Goal: Task Accomplishment & Management: Use online tool/utility

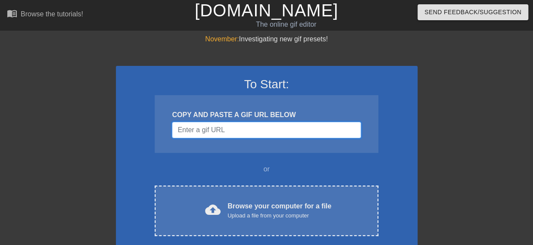
click at [239, 125] on input "Username" at bounding box center [266, 130] width 189 height 16
paste input "https://www.google.com/url?sa=i&url=https%3A%2F%2Fwww.wordsjustforyou.com%2Fhap…"
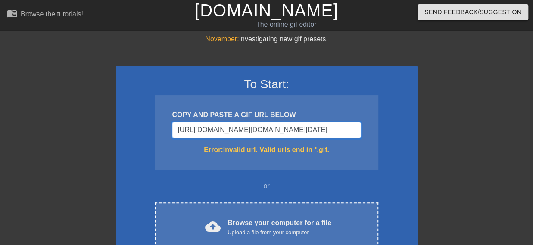
type input "https://www.google.com/url?sa=i&url=https%3A%2F%2Fwww.wordsjustforyou.com%2Fhap…"
click at [263, 128] on input "https://www.google.com/url?sa=i&url=https%3A%2F%2Fwww.wordsjustforyou.com%2Fhap…" at bounding box center [266, 130] width 189 height 16
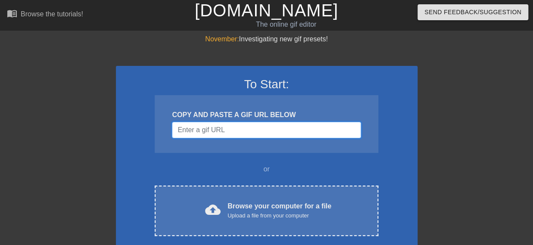
paste input "Username"
click at [258, 127] on input "Username" at bounding box center [266, 130] width 189 height 16
click at [211, 134] on input "Username" at bounding box center [266, 130] width 189 height 16
paste input "v"
type input "v"
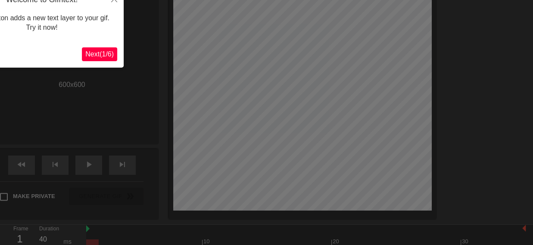
scroll to position [21, 0]
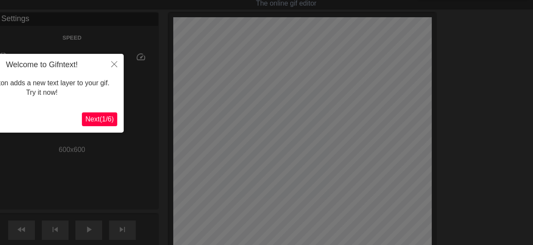
click at [99, 121] on span "Next ( 1 / 6 )" at bounding box center [99, 118] width 28 height 7
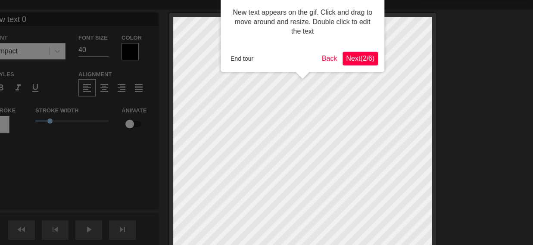
scroll to position [0, 0]
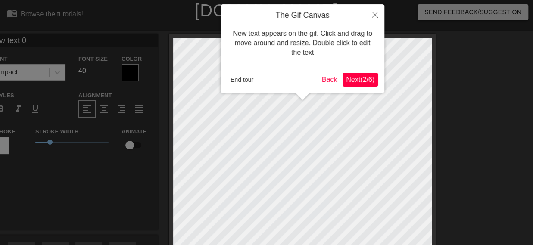
click at [361, 83] on span "Next ( 2 / 6 )" at bounding box center [360, 79] width 28 height 7
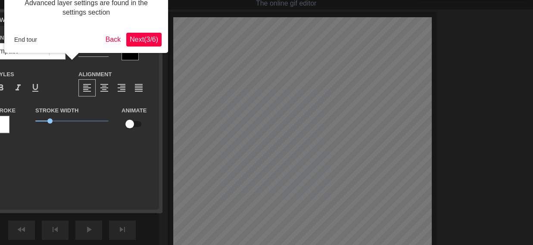
click at [156, 48] on div "Advanced layer settings are found in the settings section End tour Back Next ( …" at bounding box center [86, 18] width 164 height 70
click at [152, 41] on span "Next ( 3 / 6 )" at bounding box center [144, 39] width 28 height 7
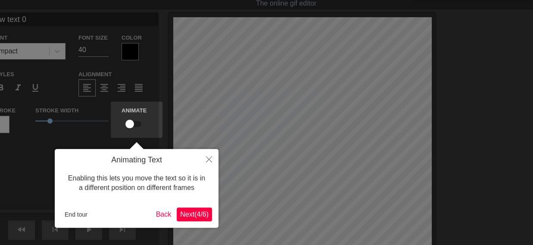
scroll to position [0, 0]
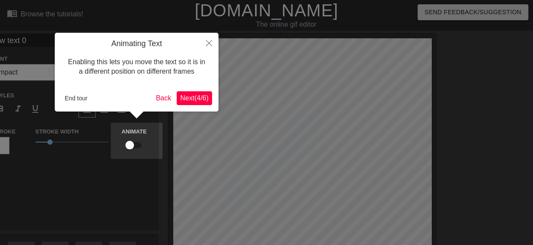
click at [193, 96] on span "Next ( 4 / 6 )" at bounding box center [194, 97] width 28 height 7
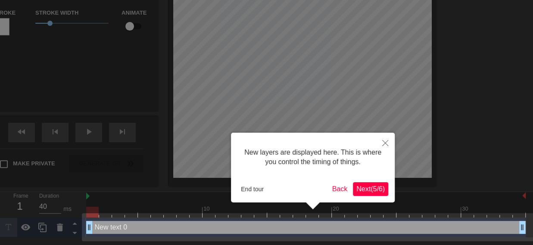
click at [364, 191] on span "Next ( 5 / 6 )" at bounding box center [370, 188] width 28 height 7
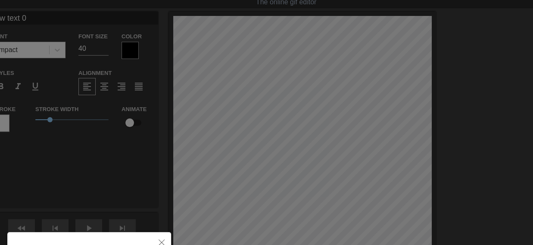
scroll to position [0, 0]
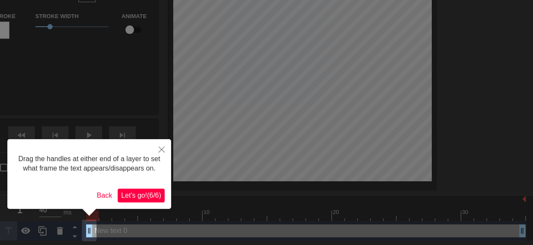
click at [149, 193] on span "Let's go! ( 6 / 6 )" at bounding box center [141, 195] width 40 height 7
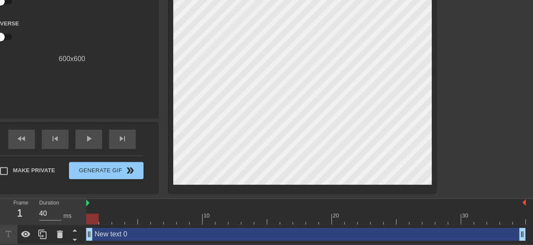
scroll to position [113, 43]
click at [243, 240] on div "New text 0 drag_handle drag_handle" at bounding box center [305, 234] width 439 height 19
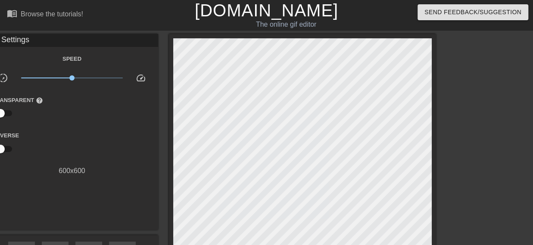
scroll to position [113, 0]
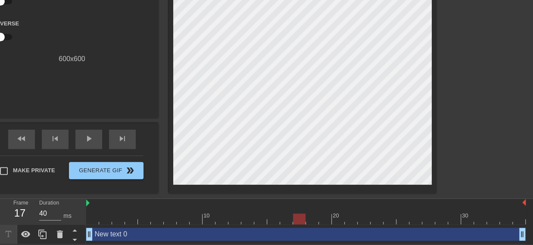
drag, startPoint x: 224, startPoint y: 219, endPoint x: 329, endPoint y: 208, distance: 106.1
click at [312, 208] on div "10 20 30" at bounding box center [305, 211] width 439 height 25
drag, startPoint x: 329, startPoint y: 208, endPoint x: 449, endPoint y: 204, distance: 119.8
click at [431, 208] on div "10 20 30" at bounding box center [305, 215] width 439 height 14
drag, startPoint x: 449, startPoint y: 204, endPoint x: 43, endPoint y: 206, distance: 405.7
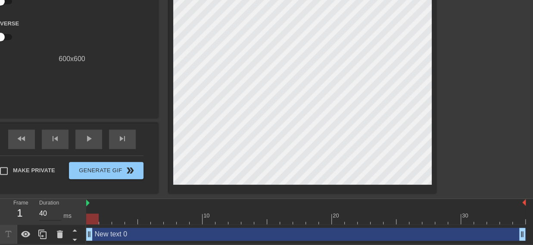
click at [29, 211] on div "Frame 1 Duration 40 ms 10 20 30 New text 0 drag_handle drag_handle" at bounding box center [266, 221] width 533 height 45
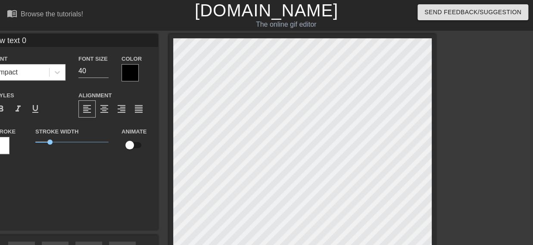
scroll to position [1, 1]
type input "New text"
type textarea "New text"
type input "New text"
type textarea "New text"
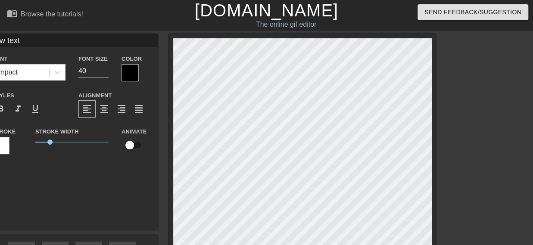
type input "New tex"
type textarea "New tex"
type input "New te"
type textarea "New te"
type input "New t"
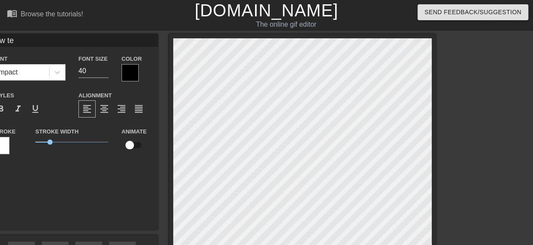
type textarea "New t"
type input "New"
type textarea "New"
type input "New"
type textarea "New"
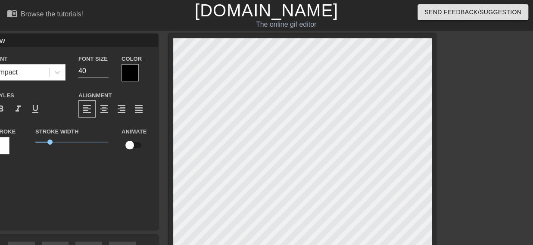
type input "Ne"
type textarea "Ne"
type input "N"
type textarea "N"
type textarea "P"
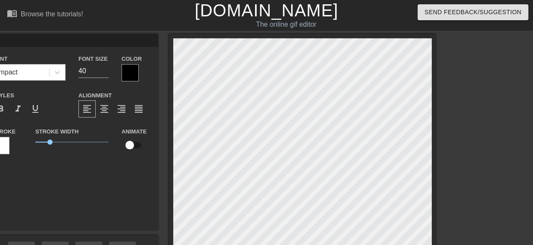
type input "Pa"
type textarea "Pa"
type input "Pan"
type textarea "Pan"
type input "Pank"
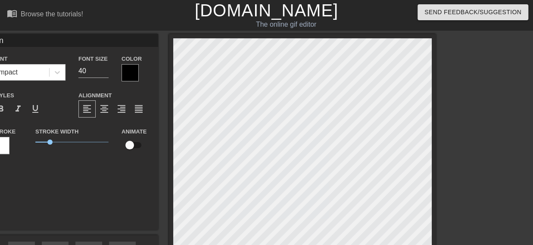
type textarea "Pank"
type input "[PERSON_NAME]"
type textarea "[PERSON_NAME]"
type input "Pankaj"
type textarea "Pankaj"
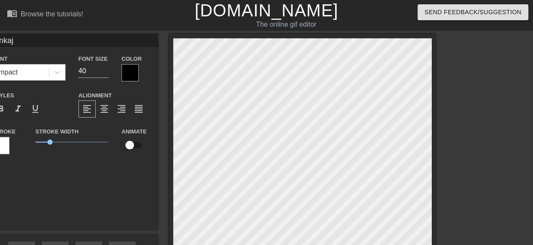
type input "Pankaj"
type textarea "Pankaj"
type input "Pankaj G"
type textarea "Pankaj G"
type input "Pankaj GA"
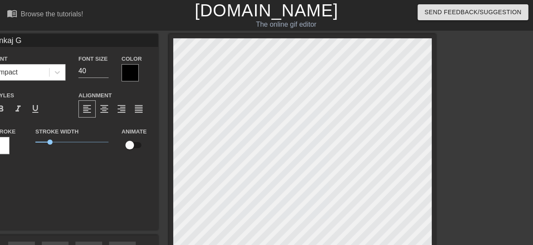
type textarea "Pankaj GA"
type input "Pankaj GAn"
type textarea "Pankaj GAn"
type input "Pankaj GA"
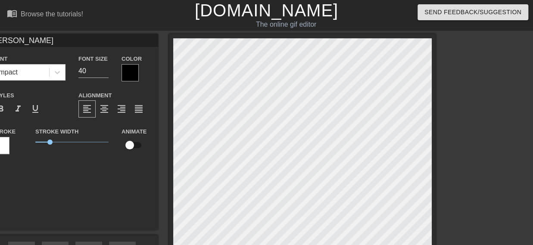
type textarea "Pankaj GA"
type input "Pankaj G"
type textarea "Pankaj G"
type input "Pankaj Ga"
type textarea "[PERSON_NAME]"
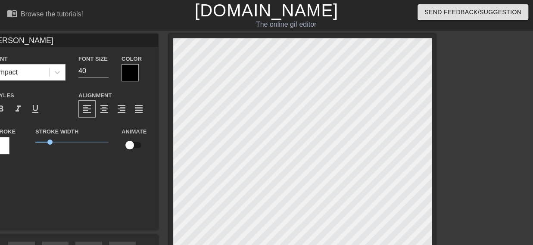
type input "[PERSON_NAME]"
type textarea "[PERSON_NAME]"
type input "[PERSON_NAME]"
type textarea "[PERSON_NAME]"
type input "[PERSON_NAME]"
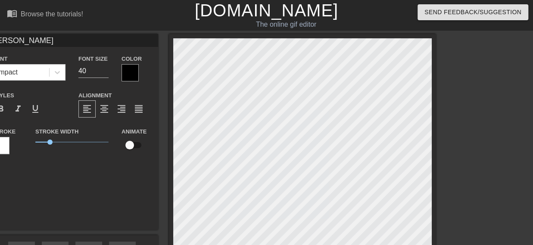
type textarea "[PERSON_NAME]"
type input "[PERSON_NAME]"
type textarea "[PERSON_NAME]"
type input "[PERSON_NAME]"
type textarea "[PERSON_NAME] R"
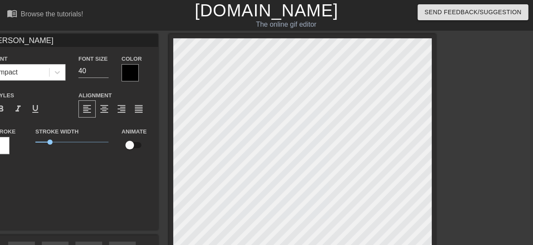
type input "[PERSON_NAME]"
type textarea "[PERSON_NAME] RK"
type input "[PERSON_NAME]"
type textarea "[PERSON_NAME] RKG"
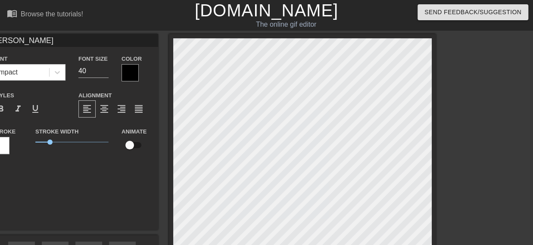
type input "[PERSON_NAME]"
type textarea "[PERSON_NAME] RKG"
type input "[PERSON_NAME] &"
type textarea "[PERSON_NAME] RKG &"
type input "[PERSON_NAME] &"
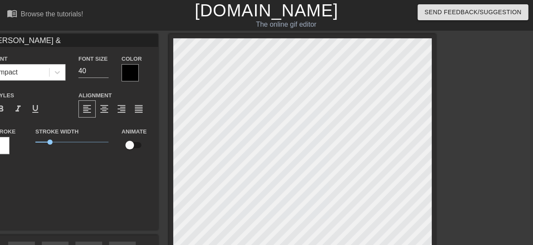
type textarea "[PERSON_NAME] RKG &"
type input "Pankaj GandhiRKG & r"
type textarea "Pankaj Gandhi RKG & r"
type input "Pankaj GandhiRKG & rC"
type textarea "Pankaj Gandhi RKG & rC"
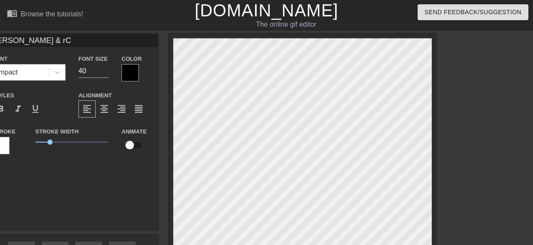
type input "Pankaj GandhiRKG & rCP"
type textarea "Pankaj Gandhi RKG & rCP"
type input "Pankaj GandhiRKG & rC"
type textarea "Pankaj Gandhi RKG & rC"
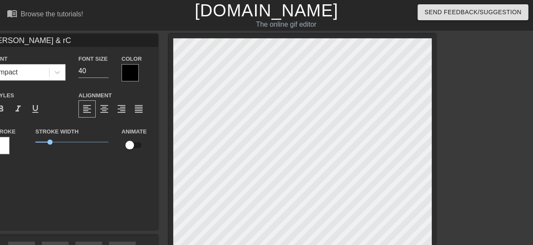
type input "Pankaj GandhiRKG & r"
type textarea "Pankaj Gandhi RKG & r"
type input "[PERSON_NAME] &"
type textarea "[PERSON_NAME] RKG &"
type input "[PERSON_NAME] & R"
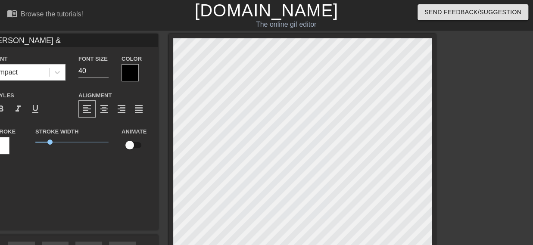
type textarea "[PERSON_NAME] RKG & R"
type input "[PERSON_NAME] & RC"
type textarea "[PERSON_NAME] RKG & RC"
type input "[PERSON_NAME] & RCP"
type textarea "[PERSON_NAME] RKG & RCP"
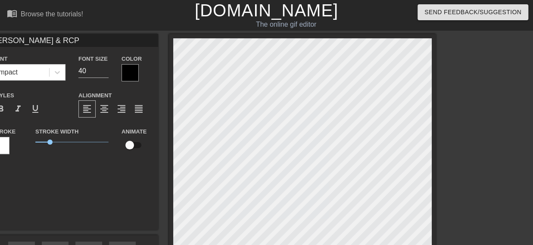
click at [447, 143] on div at bounding box center [510, 163] width 129 height 258
click at [484, 106] on div at bounding box center [510, 163] width 129 height 258
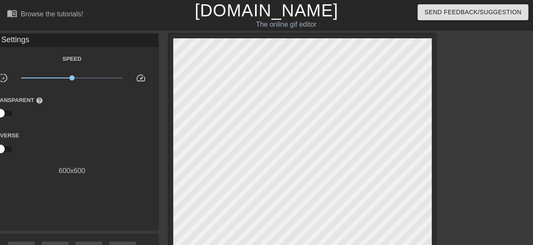
scroll to position [113, 0]
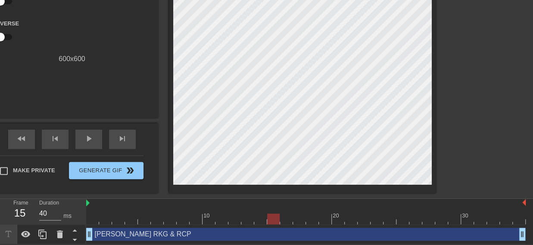
drag, startPoint x: 230, startPoint y: 222, endPoint x: 270, endPoint y: 219, distance: 39.7
click at [270, 219] on div at bounding box center [305, 219] width 439 height 11
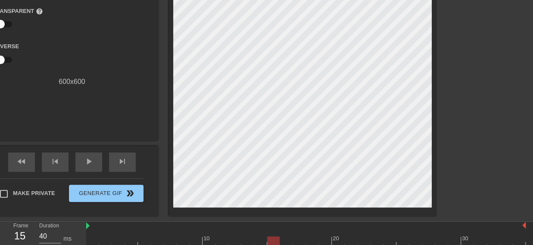
scroll to position [90, 0]
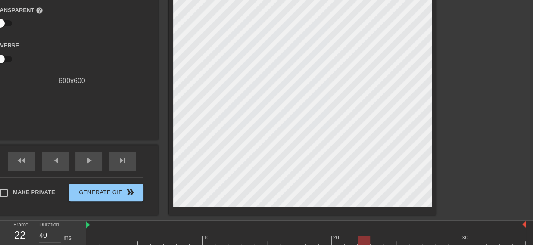
drag, startPoint x: 287, startPoint y: 241, endPoint x: 433, endPoint y: 222, distance: 147.6
click at [433, 222] on div "10 20 30" at bounding box center [305, 233] width 439 height 25
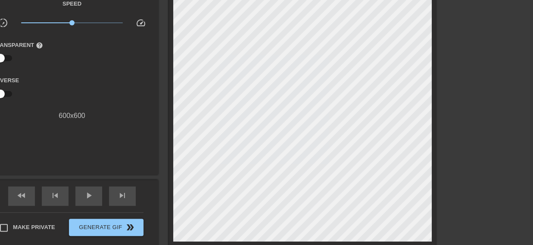
scroll to position [32, 0]
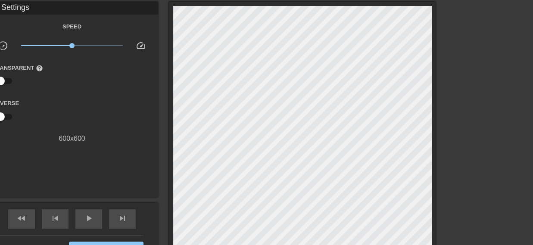
click at [527, 119] on div at bounding box center [510, 131] width 129 height 258
drag, startPoint x: 527, startPoint y: 118, endPoint x: 528, endPoint y: 111, distance: 7.0
click at [528, 111] on div at bounding box center [510, 131] width 129 height 258
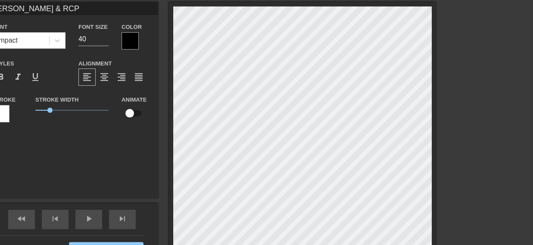
scroll to position [1, 1]
type input "Pankaj Gandhi RKG & RCP"
type textarea "Pankaj Gandhi RKG & RCP"
type input "Pankaj Gandhi RKG & RCP"
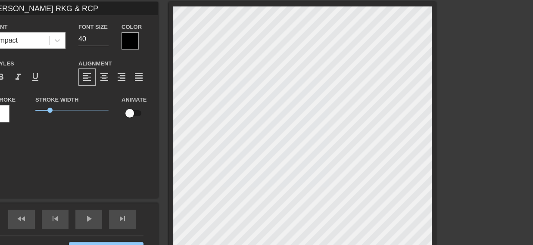
type textarea "Pankaj Gandhi RKG & RCP"
type input "Pankaj Gandhi RKG & RCP"
type textarea "Pankaj Gandhi RKG & RCP"
type input "Pankaj Gandhi RKG & RCP"
type textarea "Pankaj Gandhi RKG & RCP"
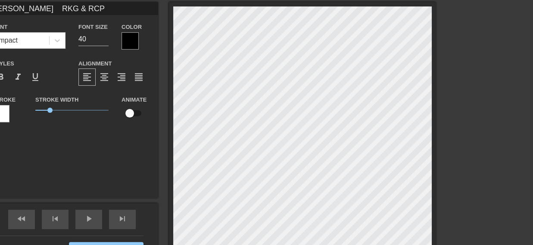
type input "Pankaj Gandhi RKG & RCP"
type textarea "Pankaj Gandhi RKG & RCP"
type input "Pankaj Gandhi RKG & RCP"
type textarea "Pankaj Gandhi RKG & RCP"
type input "Pankaj Gandhi RKG & RCP"
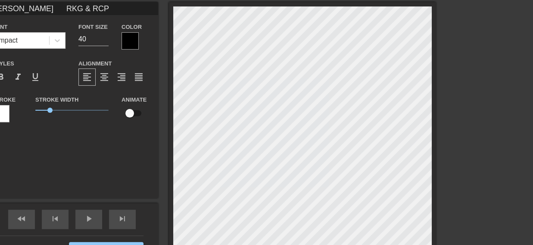
type textarea "Pankaj Gandhi RKG & RCP"
type input "Pankaj Gandhi RKG & RCP"
type textarea "Pankaj Gandhi RKG & RCP"
type input "Pankaj Gandhi RKG & RCP"
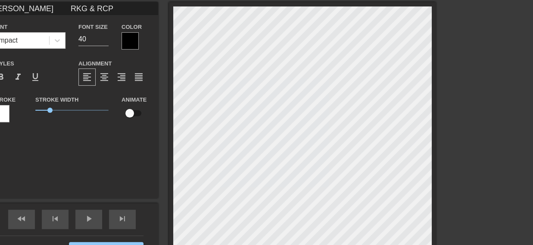
type textarea "Pankaj Gandhi RKG & RCP"
type input "Pankaj Gandhi RKG & RCP"
type textarea "Pankaj Gandhi RKG & RCP"
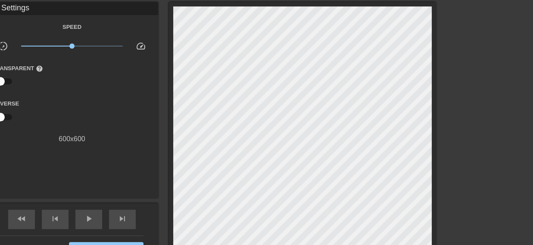
click at [463, 23] on div at bounding box center [510, 131] width 129 height 258
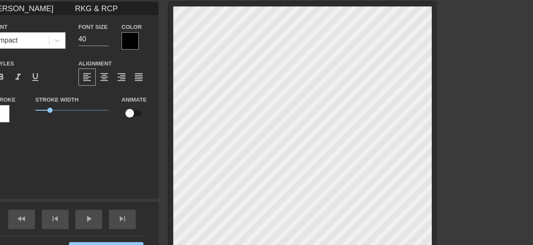
scroll to position [1, 1]
click at [459, 40] on div at bounding box center [510, 131] width 129 height 258
click at [90, 37] on input "40" at bounding box center [93, 39] width 30 height 14
type input "Pankaj Gandhi RKG & RCP"
type input "4"
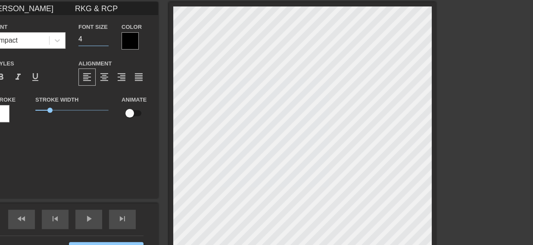
type input "Pankaj Gandhi RKG & RCP"
type input "2"
type input "Pankaj Gandhi RKG & RCP"
type input "20"
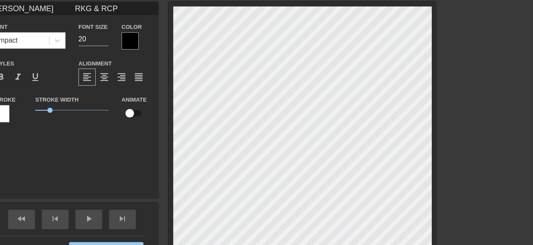
click at [8, 117] on div at bounding box center [0, 113] width 17 height 17
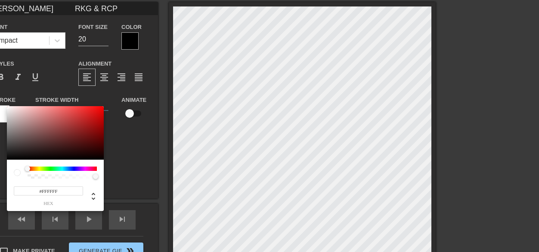
type input "Pankaj Gandhi RKG & RCP"
type input "#070606"
click at [10, 158] on div at bounding box center [55, 132] width 97 height 53
type input "Pankaj Gandhi RKG & RCP"
click at [10, 158] on div at bounding box center [55, 132] width 97 height 53
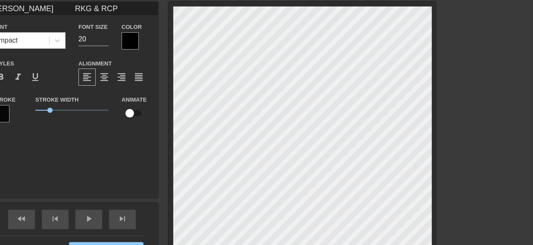
drag, startPoint x: 470, startPoint y: 30, endPoint x: 441, endPoint y: 33, distance: 29.9
click at [468, 30] on div at bounding box center [510, 131] width 129 height 258
click at [60, 47] on div at bounding box center [58, 41] width 16 height 16
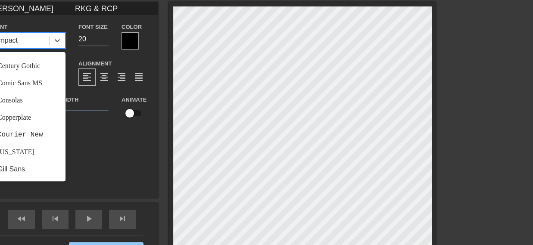
scroll to position [84, 0]
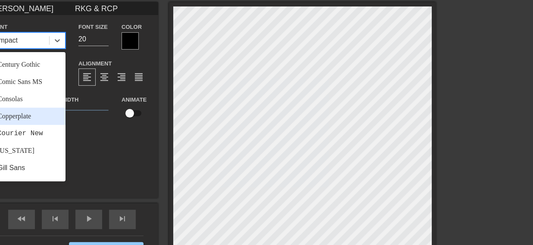
click at [24, 125] on div "Arial Arial Black Avant Garde Brush Script MT Calibri Century Gothic Comic Sans…" at bounding box center [28, 116] width 73 height 129
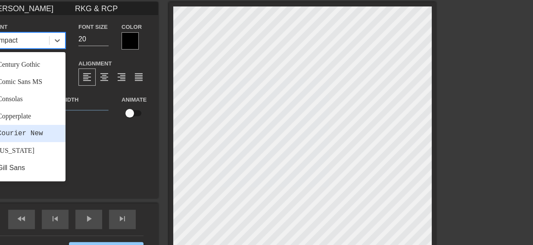
click at [23, 129] on div "Courier New" at bounding box center [28, 133] width 73 height 17
type input "Pankaj Gandhi RKG & RCP"
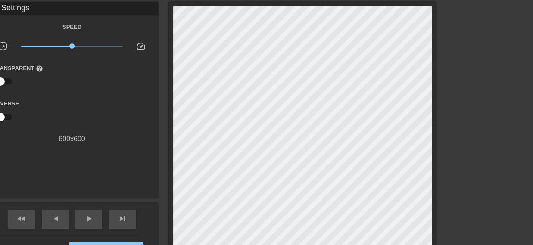
click at [482, 94] on div at bounding box center [510, 131] width 129 height 258
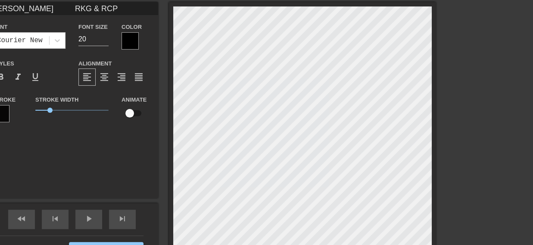
scroll to position [2, 2]
type input "Pankaj Gandhi RKG & RCP"
type textarea "Pankaj Gandhi RKG & RCP"
type input "Pankaj Gandhi RKG & RCP"
type textarea "Pankaj Gandhi RKG & RCP"
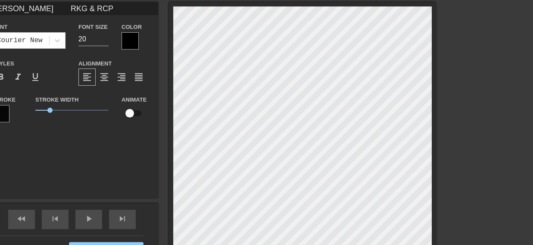
type input "Pankaj Gandhi RKG & RCP"
type textarea "Pankaj Gandhi RKG & RCP"
type input "Pankaj Gandhi RKG & RCP"
type textarea "Pankaj Gandhi RKG & RCP"
type input "Pankaj Gandhi RKG & RCP"
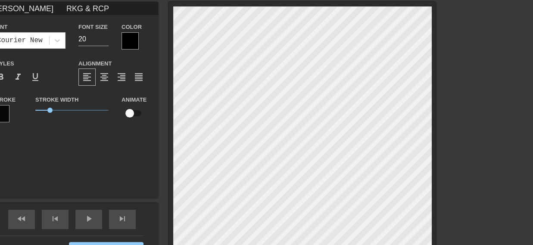
type textarea "Pankaj Gandhi RKG & RCP"
type input "Pankaj Gandhi RKG & RCP"
type textarea "Pankaj Gandhi RKG & RCP"
click at [473, 48] on div at bounding box center [510, 131] width 129 height 258
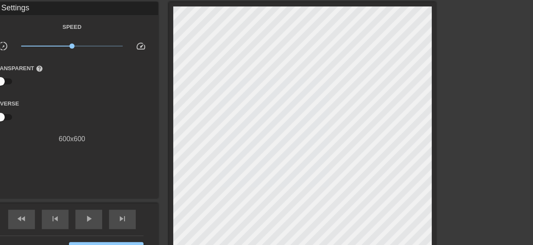
click at [457, 37] on div at bounding box center [510, 131] width 129 height 258
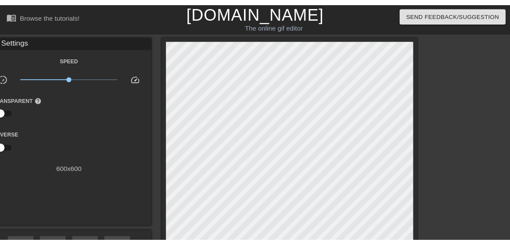
scroll to position [113, 0]
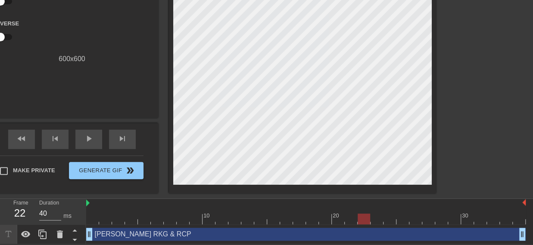
click at [0, 73] on div "Gif Settings Speed slow_motion_video x1.00 speed Transparent help Reverse 600 x…" at bounding box center [72, 20] width 172 height 196
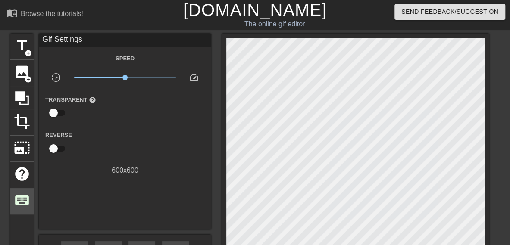
scroll to position [0, 0]
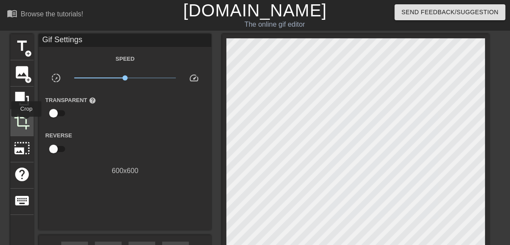
click at [26, 123] on span "crop" at bounding box center [22, 122] width 16 height 16
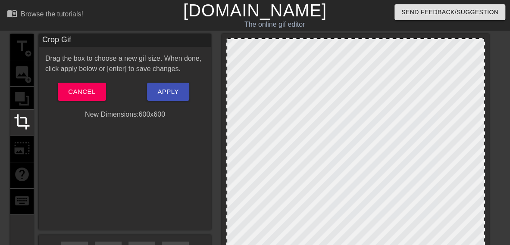
scroll to position [113, 0]
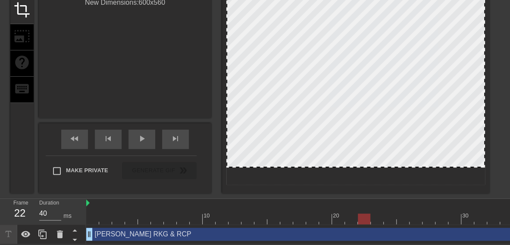
drag, startPoint x: 369, startPoint y: 182, endPoint x: 368, endPoint y: 164, distance: 18.1
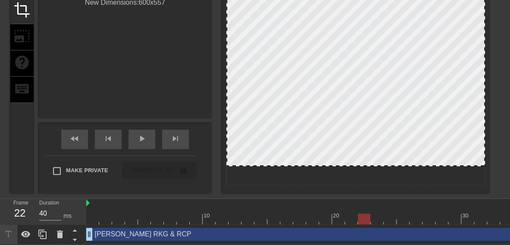
scroll to position [0, 0]
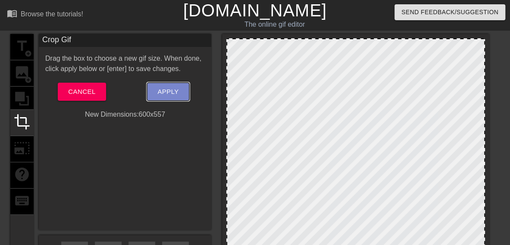
click at [169, 85] on button "Apply" at bounding box center [168, 92] width 42 height 18
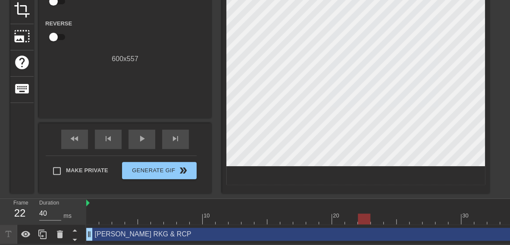
scroll to position [113, 0]
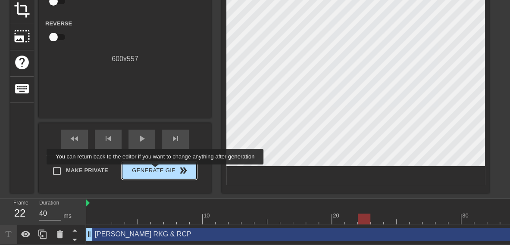
click at [157, 171] on span "Generate Gif double_arrow" at bounding box center [159, 170] width 68 height 10
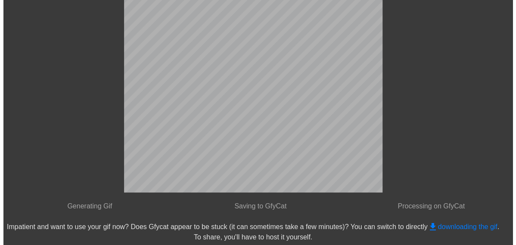
scroll to position [0, 0]
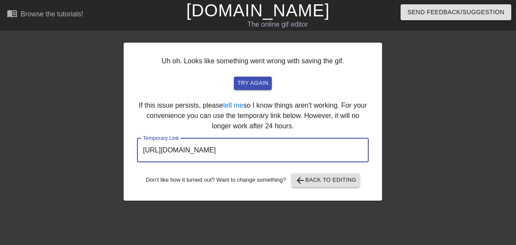
drag, startPoint x: 334, startPoint y: 150, endPoint x: 310, endPoint y: 155, distance: 24.6
click at [329, 151] on input "https://www.gifntext.com/temp_generations/AxAVs3gn.gif" at bounding box center [253, 150] width 232 height 24
drag, startPoint x: 310, startPoint y: 155, endPoint x: 67, endPoint y: 159, distance: 243.0
click at [76, 159] on div "Uh oh. Looks like something went wrong with saving the gif. try again If this i…" at bounding box center [258, 117] width 516 height 167
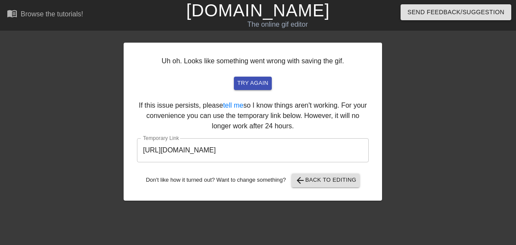
drag, startPoint x: -24, startPoint y: 162, endPoint x: -31, endPoint y: 162, distance: 6.9
click at [0, 162] on html "menu_book Browse the tutorials! Gifntext.com The online gif editor Send Feedbac…" at bounding box center [258, 102] width 516 height 205
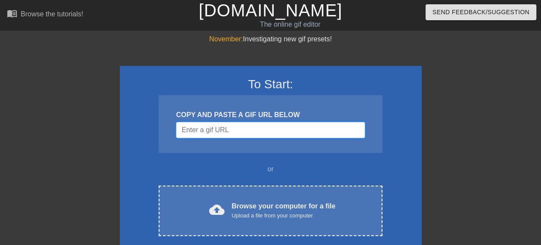
drag, startPoint x: 204, startPoint y: 133, endPoint x: 195, endPoint y: 134, distance: 9.5
click at [204, 132] on input "Username" at bounding box center [270, 130] width 189 height 16
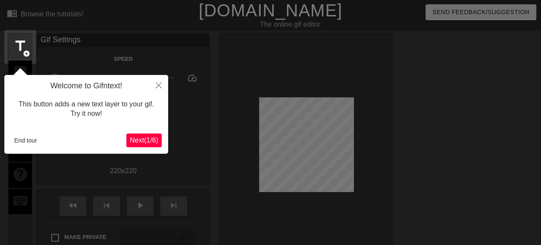
scroll to position [21, 0]
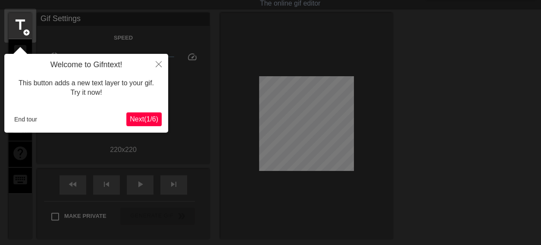
click at [149, 125] on button "Next ( 1 / 6 )" at bounding box center [143, 119] width 35 height 14
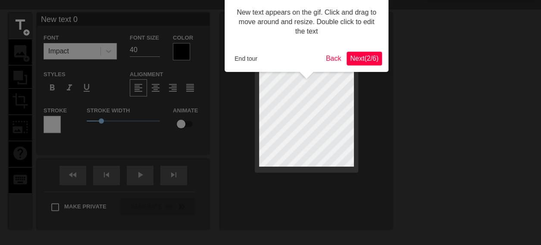
scroll to position [0, 0]
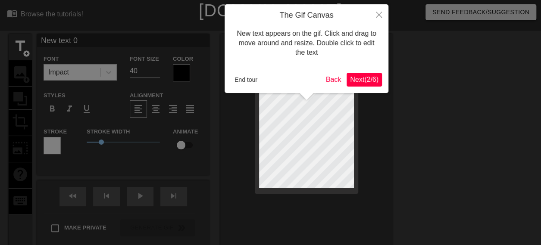
click at [367, 82] on span "Next ( 2 / 6 )" at bounding box center [364, 79] width 28 height 7
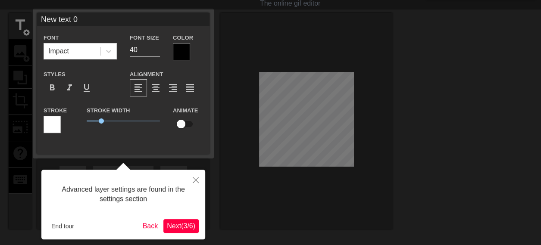
drag, startPoint x: 185, startPoint y: 233, endPoint x: 185, endPoint y: 227, distance: 6.0
click at [185, 233] on div "Advanced layer settings are found in the settings section End tour Back Next ( …" at bounding box center [123, 205] width 164 height 70
click at [185, 226] on span "Next ( 3 / 6 )" at bounding box center [181, 225] width 28 height 7
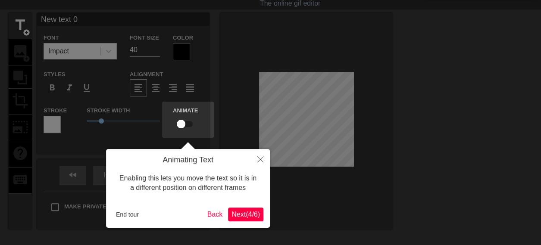
scroll to position [0, 0]
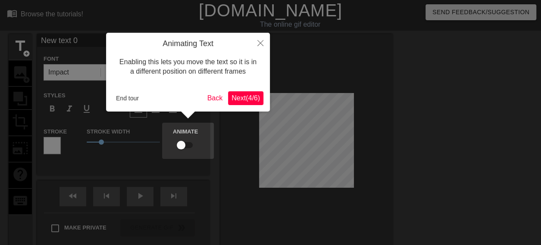
click at [245, 101] on span "Next ( 4 / 6 )" at bounding box center [245, 97] width 28 height 7
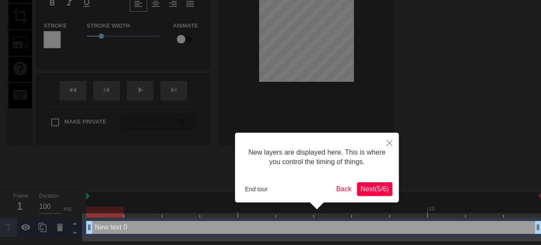
click at [372, 182] on button "Next ( 5 / 6 )" at bounding box center [374, 189] width 35 height 14
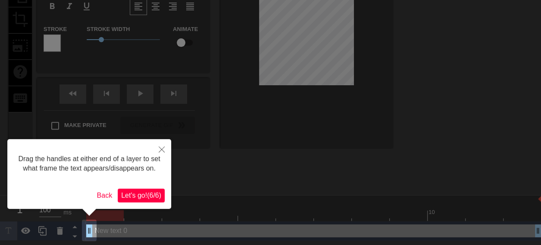
click at [149, 197] on span "Let's go! ( 6 / 6 )" at bounding box center [141, 195] width 40 height 7
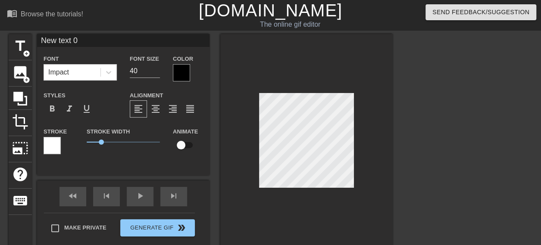
type input "New text"
type textarea "New text"
type input "New text"
type textarea "New text"
type input "New tex"
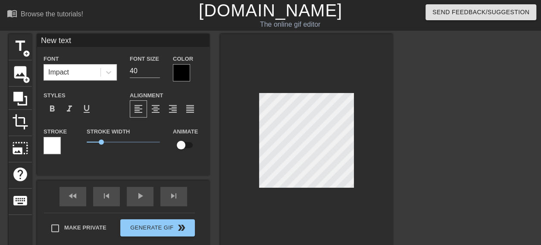
type textarea "New tex"
type input "New te"
type textarea "New te"
type input "New t"
type textarea "New t"
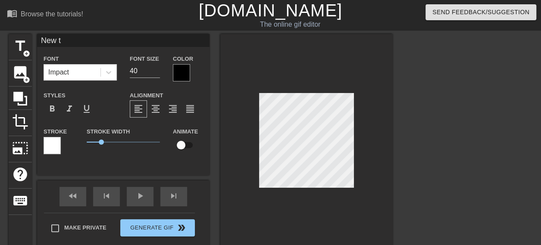
type input "New"
type textarea "New"
type input "New"
type textarea "New"
type input "Ne"
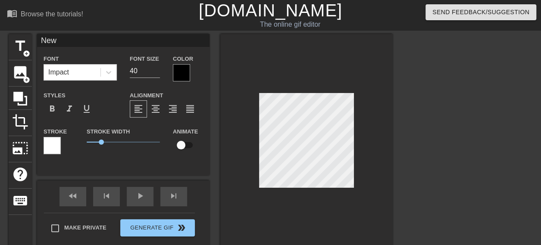
type textarea "Ne"
type input "N"
type textarea "N"
type input "p"
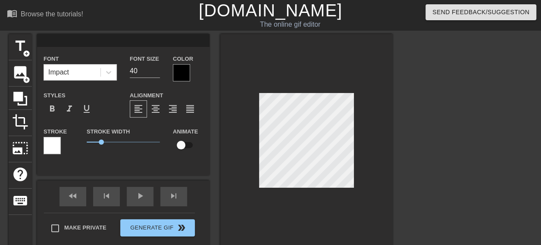
type textarea "p"
type input "P"
type textarea "PN"
type input "PNK"
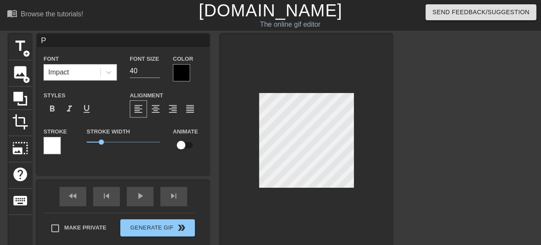
type textarea "PNK"
type input "PNKA"
type textarea "PNKA"
type input "PNKAJ"
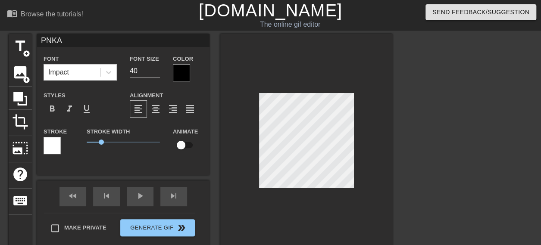
type textarea "PNKAJ"
type input "PNKAJ"
type textarea "PNKAJ"
type input "PNKAJ"
type textarea "PNKAJ"
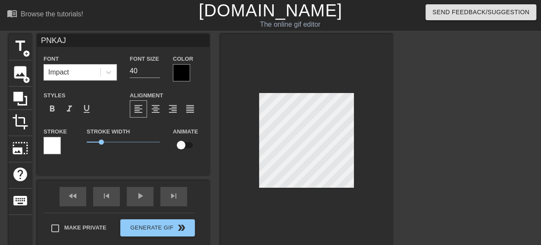
type input "PNKA"
type textarea "PNKA"
type input "PNK"
type textarea "PNK"
type input "PN"
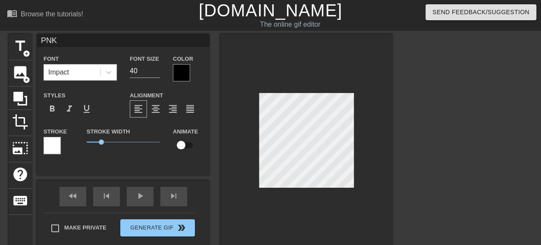
type textarea "PN"
type input "P"
type textarea "P"
type input "PA"
type textarea "PA"
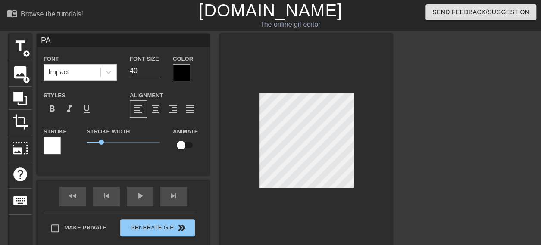
type input "PAN"
type textarea "PAN"
type input "PANK"
type textarea "PANK"
type input "PANKA"
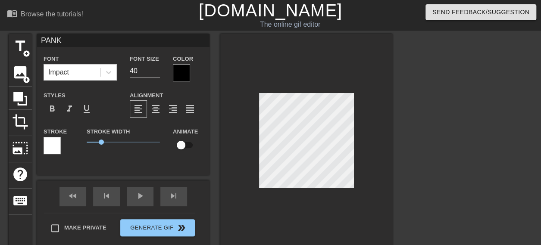
type textarea "PANKA"
type input "PANKAJ"
type textarea "PANKAJ"
type input "PANKA"
type textarea "PANKA"
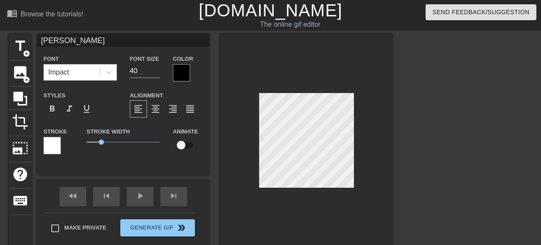
type input "PANK"
type textarea "PANK"
type input "PAN"
type textarea "PAN"
type input "PA"
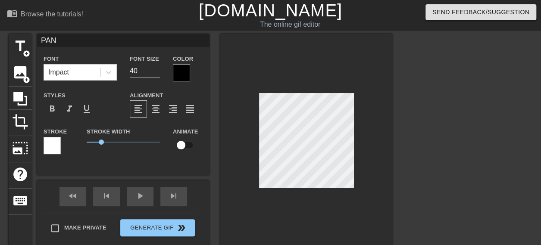
type textarea "PA"
type input "P"
type textarea "P"
type input "Pa"
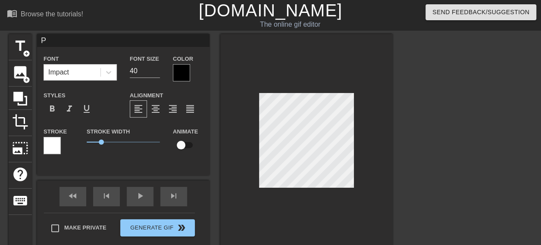
type textarea "Pa"
type input "Pan"
type textarea "Pan"
type input "Pank"
type textarea "Pank"
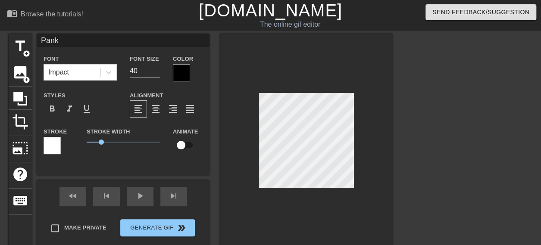
type input "[PERSON_NAME]"
type textarea "[PERSON_NAME]"
type input "Pankaj"
type textarea "Pankaj"
type input "Pankaj"
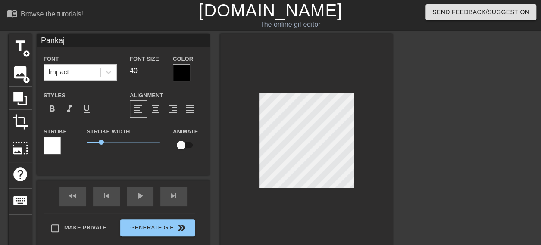
type textarea "Pankaj"
type input "Pankaj G"
type textarea "Pankaj G"
type input "Pankaj Ga"
type textarea "Pankaj Ga"
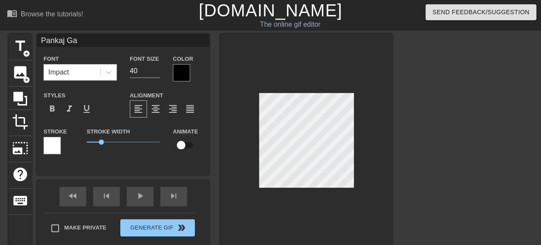
type input "[PERSON_NAME]"
type textarea "[PERSON_NAME]"
type input "[PERSON_NAME]"
type textarea "[PERSON_NAME]"
type input "Pankaj Gandi"
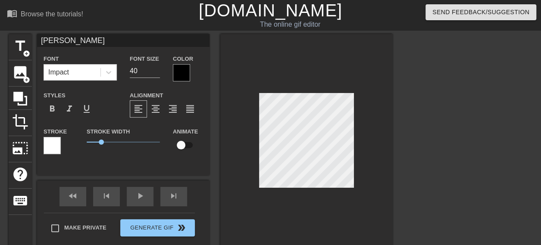
type textarea "Pankaj Gandi"
type input "[PERSON_NAME]"
type textarea "[PERSON_NAME]"
type input "[PERSON_NAME]"
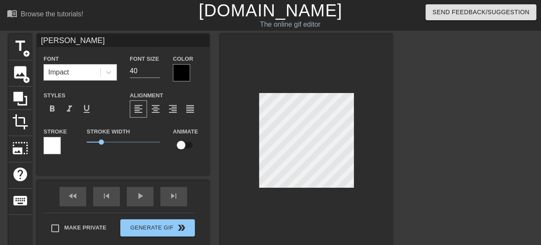
type textarea "[PERSON_NAME]"
type input "[PERSON_NAME]"
type textarea "[PERSON_NAME]"
type input "[PERSON_NAME]"
type textarea "[PERSON_NAME]"
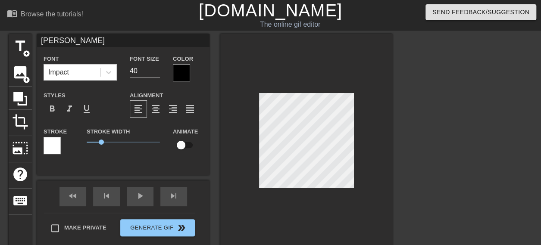
type input "[PERSON_NAME]"
type textarea "[PERSON_NAME]"
type input "[PERSON_NAME]"
type textarea "[PERSON_NAME]"
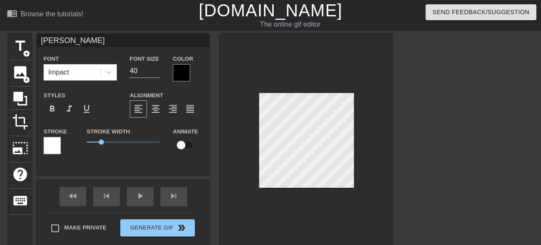
type input "[PERSON_NAME]"
type textarea "[PERSON_NAME] R"
type input "[PERSON_NAME]"
type textarea "[PERSON_NAME] RK"
type input "[PERSON_NAME]"
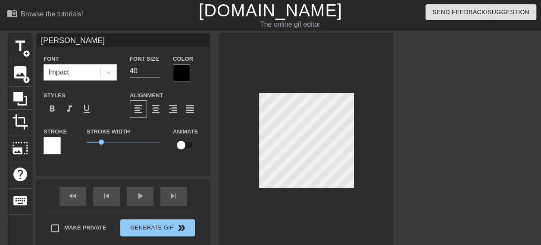
type textarea "[PERSON_NAME] RKG"
type input "[PERSON_NAME]"
type textarea "[PERSON_NAME] RKG"
type input "[PERSON_NAME] &"
type textarea "[PERSON_NAME] RKG &"
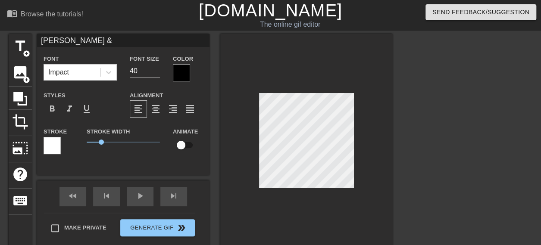
type input "[PERSON_NAME] &"
type textarea "[PERSON_NAME] RKG &"
type input "[PERSON_NAME] & R"
type textarea "[PERSON_NAME] RKG & R"
type input "[PERSON_NAME] & RC"
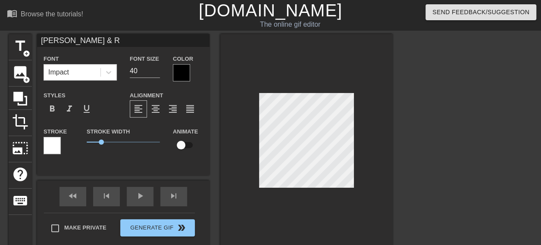
type textarea "[PERSON_NAME] RKG & RC"
type input "[PERSON_NAME] & RCP"
type textarea "[PERSON_NAME] RKG & RCP"
click at [146, 72] on input "40" at bounding box center [145, 71] width 30 height 14
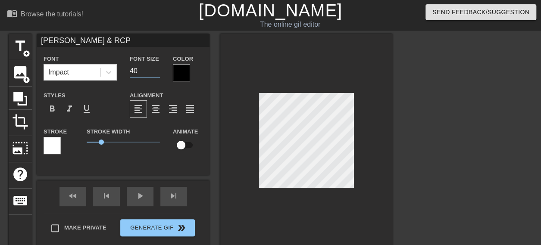
type input "[PERSON_NAME] & RCP"
type input "4"
type input "[PERSON_NAME] & RCP"
type input "20"
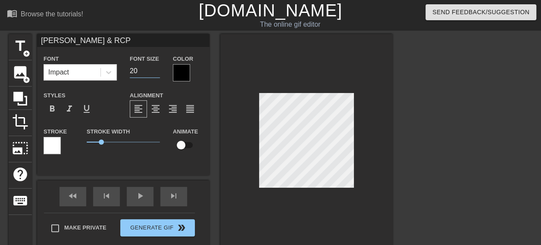
type input "[PERSON_NAME] & RCP"
type input "2"
type input "[PERSON_NAME] & RCP"
type input "1"
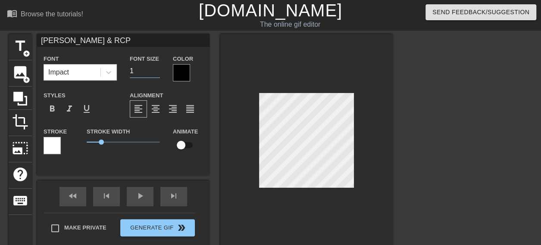
type input "[PERSON_NAME] & RCP"
type input "10"
click at [52, 139] on div at bounding box center [52, 145] width 17 height 17
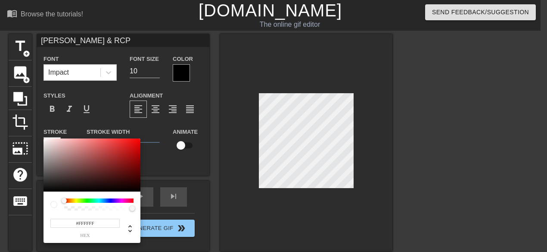
type input "[PERSON_NAME] & RCP"
type input "#0D0B0B"
type input "[PERSON_NAME] & RCP"
click at [58, 189] on div at bounding box center [92, 164] width 97 height 53
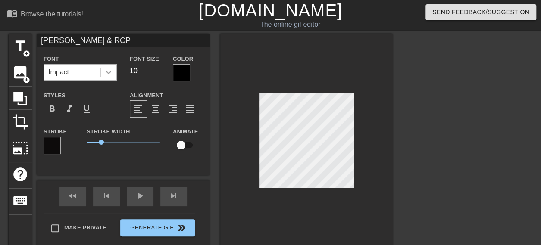
click at [102, 71] on div at bounding box center [109, 73] width 16 height 16
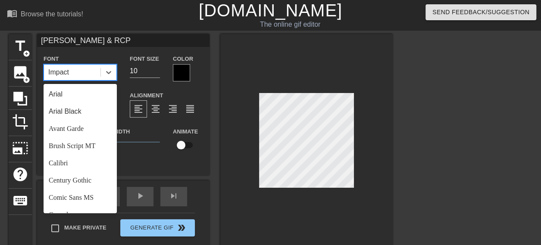
scroll to position [308, 0]
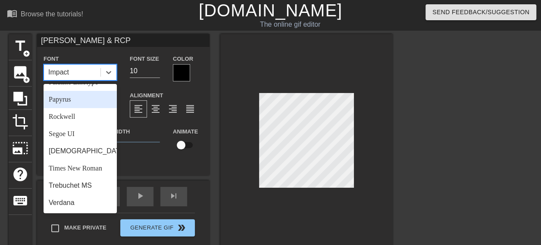
click at [84, 99] on div "Papyrus" at bounding box center [80, 99] width 73 height 17
type input "[PERSON_NAME] & RCP"
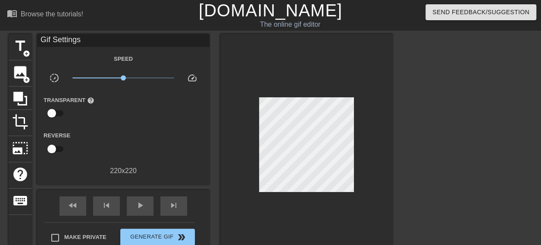
click at [465, 145] on div at bounding box center [467, 163] width 129 height 258
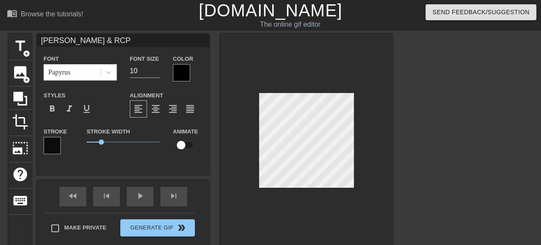
scroll to position [1, 1]
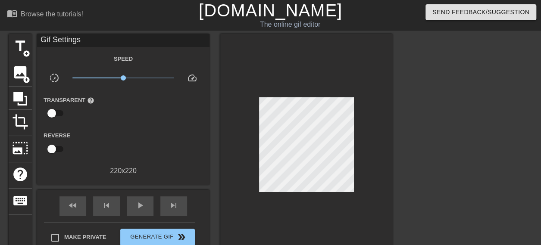
click at [421, 155] on div at bounding box center [467, 163] width 129 height 258
click at [18, 127] on span "crop" at bounding box center [20, 122] width 16 height 16
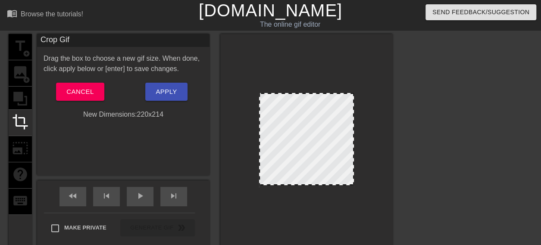
click at [287, 184] on div at bounding box center [306, 184] width 93 height 4
click at [330, 184] on div at bounding box center [306, 184] width 93 height 4
click at [332, 181] on div at bounding box center [306, 181] width 93 height 4
click at [429, 198] on div at bounding box center [467, 163] width 129 height 258
click at [168, 93] on span "Apply" at bounding box center [165, 91] width 21 height 11
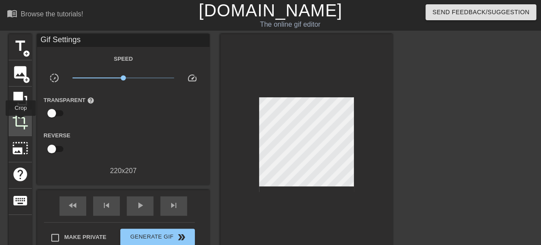
click at [21, 122] on span "crop" at bounding box center [20, 122] width 16 height 16
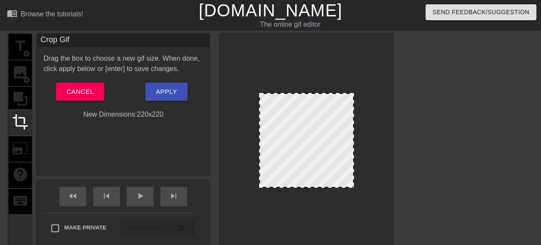
drag, startPoint x: 328, startPoint y: 181, endPoint x: 334, endPoint y: 189, distance: 10.1
click at [332, 191] on div at bounding box center [306, 142] width 172 height 217
drag, startPoint x: 334, startPoint y: 189, endPoint x: 392, endPoint y: 173, distance: 59.9
click at [342, 186] on div at bounding box center [306, 142] width 172 height 217
click at [410, 170] on div at bounding box center [467, 163] width 129 height 258
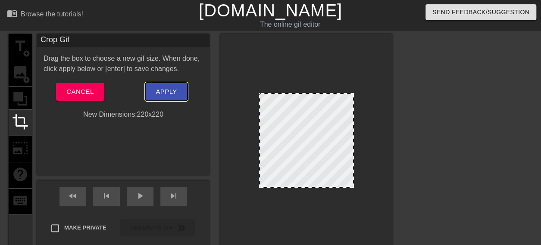
click at [169, 99] on button "Apply" at bounding box center [166, 92] width 42 height 18
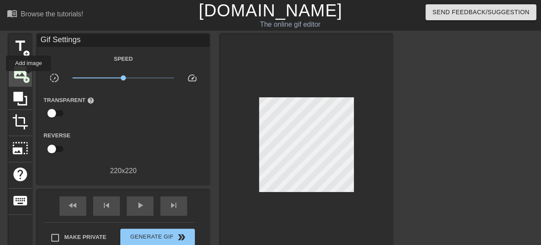
click at [28, 77] on span "add_circle" at bounding box center [26, 79] width 7 height 7
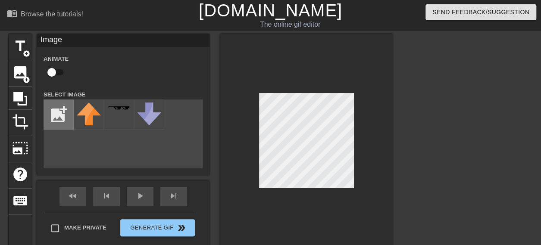
click at [59, 110] on input "file" at bounding box center [58, 114] width 29 height 29
click at [54, 113] on input "file" at bounding box center [58, 114] width 29 height 29
type input "C:\fakepath\white sceen.jpg"
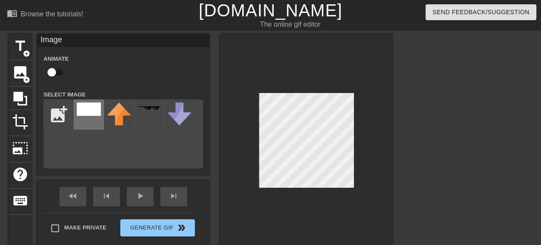
click at [93, 112] on img at bounding box center [89, 109] width 24 height 13
click at [420, 180] on div at bounding box center [467, 163] width 129 height 258
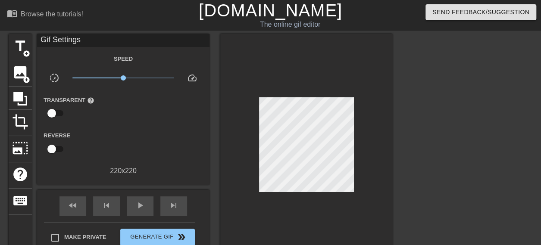
click at [400, 172] on div "title add_circle image add_circle crop photo_size_select_large help keyboard Gi…" at bounding box center [270, 163] width 541 height 258
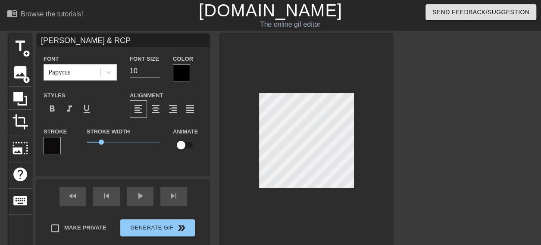
click at [399, 146] on div "title add_circle image add_circle crop photo_size_select_large help keyboard Pa…" at bounding box center [270, 163] width 541 height 258
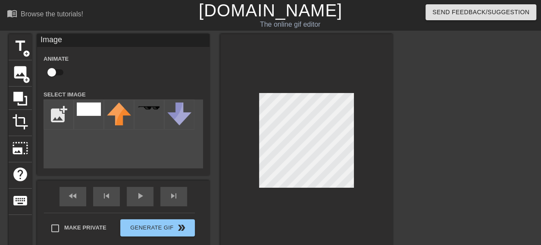
drag, startPoint x: 399, startPoint y: 174, endPoint x: 385, endPoint y: 170, distance: 14.2
click at [398, 173] on div "title add_circle image add_circle crop photo_size_select_large help keyboard Im…" at bounding box center [270, 163] width 541 height 258
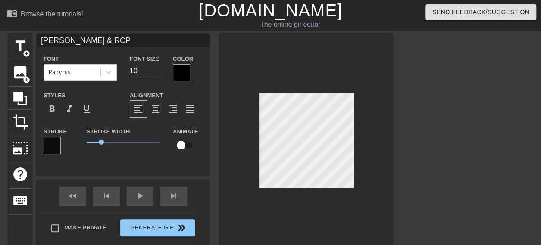
click at [410, 132] on div "title add_circle image add_circle crop photo_size_select_large help keyboard Pa…" at bounding box center [270, 163] width 541 height 258
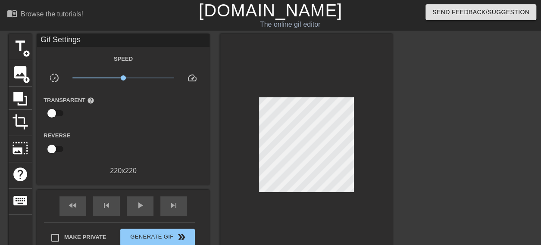
click at [316, 147] on div "title add_circle image add_circle crop photo_size_select_large help keyboard Gi…" at bounding box center [270, 163] width 541 height 258
click at [333, 138] on div at bounding box center [306, 147] width 172 height 226
drag, startPoint x: 362, startPoint y: 144, endPoint x: 157, endPoint y: 81, distance: 214.9
click at [144, 90] on div "title add_circle image add_circle crop photo_size_select_large help keyboard Gi…" at bounding box center [201, 147] width 384 height 226
drag, startPoint x: 206, startPoint y: 93, endPoint x: 311, endPoint y: 84, distance: 105.5
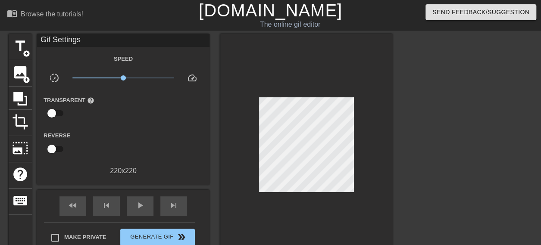
click at [285, 86] on div at bounding box center [306, 147] width 172 height 226
drag, startPoint x: 292, startPoint y: 89, endPoint x: 259, endPoint y: 95, distance: 33.2
click at [252, 95] on div at bounding box center [306, 147] width 172 height 226
drag, startPoint x: 259, startPoint y: 95, endPoint x: 303, endPoint y: 89, distance: 43.9
click at [285, 91] on div at bounding box center [306, 147] width 172 height 226
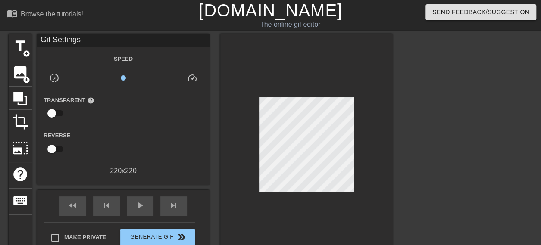
click at [303, 89] on div at bounding box center [306, 147] width 172 height 226
click at [301, 99] on div at bounding box center [306, 147] width 172 height 226
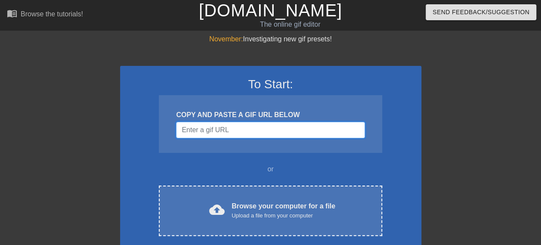
click at [242, 126] on input "Username" at bounding box center [270, 130] width 189 height 16
paste input "https://cdnl.iconscout.com/lottie/premium/preview-watermark/lord-krishna-birthd…"
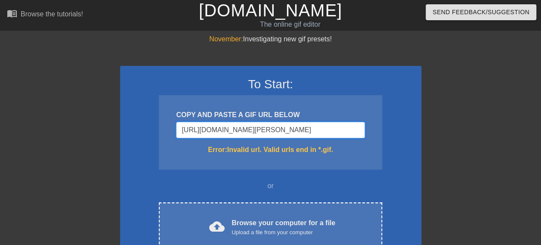
scroll to position [0, 152]
type input "https://cdnl.iconscout.com/lottie/premium/preview-watermark/lord-krishna"
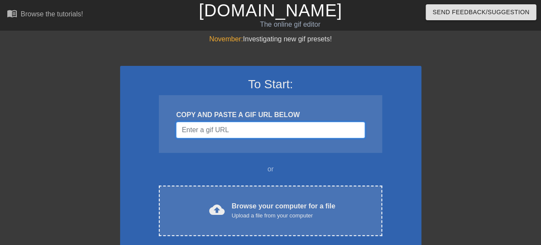
scroll to position [0, 0]
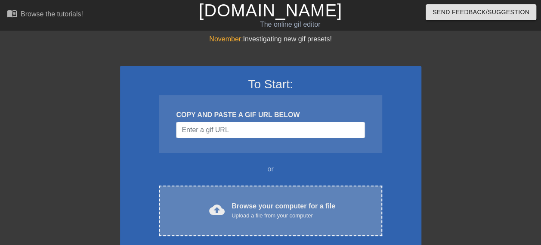
click at [222, 201] on div "cloud_upload Browse your computer for a file Upload a file from your computer" at bounding box center [270, 210] width 187 height 19
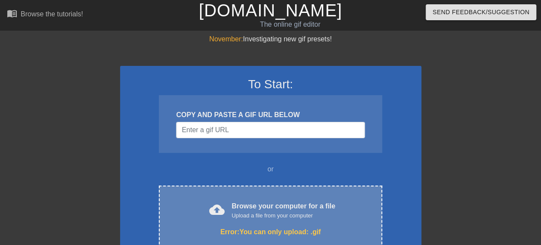
click at [218, 196] on div "cloud_upload Browse your computer for a file Upload a file from your computer E…" at bounding box center [270, 219] width 223 height 67
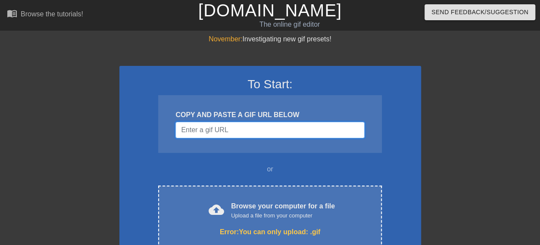
click at [206, 123] on input "Username" at bounding box center [269, 130] width 189 height 16
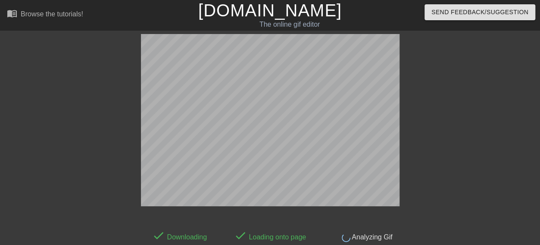
click at [91, 79] on div at bounding box center [65, 163] width 129 height 258
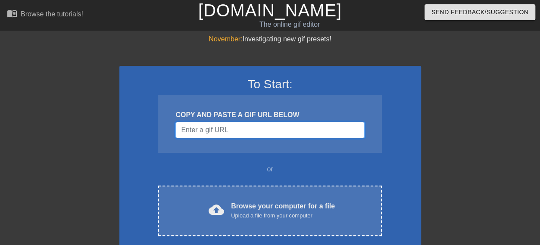
click at [283, 133] on input "Username" at bounding box center [269, 130] width 189 height 16
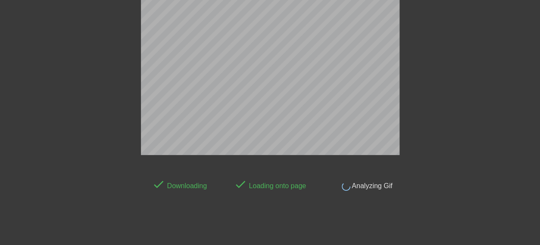
scroll to position [21, 0]
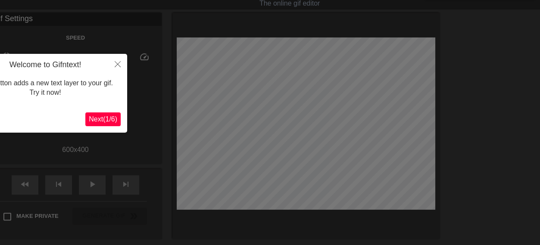
click at [98, 115] on span "Next ( 1 / 6 )" at bounding box center [103, 118] width 28 height 7
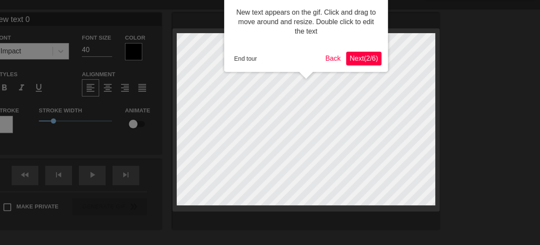
scroll to position [0, 0]
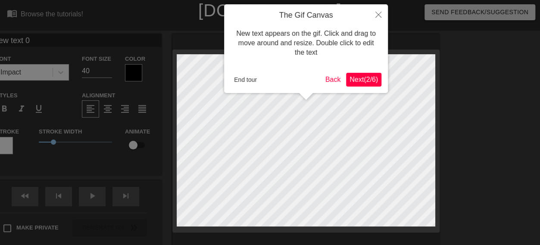
click at [362, 76] on span "Next ( 2 / 6 )" at bounding box center [363, 79] width 28 height 7
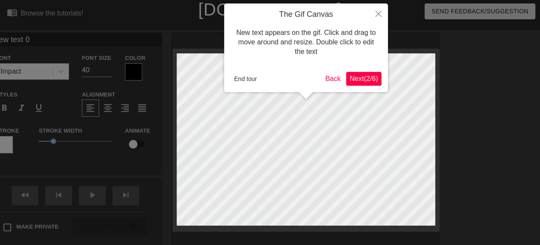
scroll to position [21, 0]
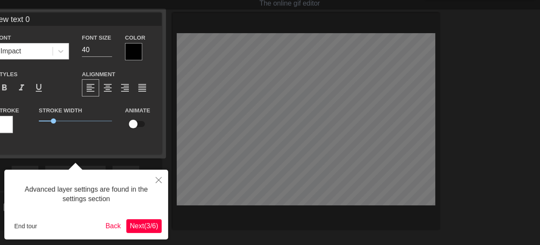
click at [153, 219] on button "Next ( 3 / 6 )" at bounding box center [143, 226] width 35 height 14
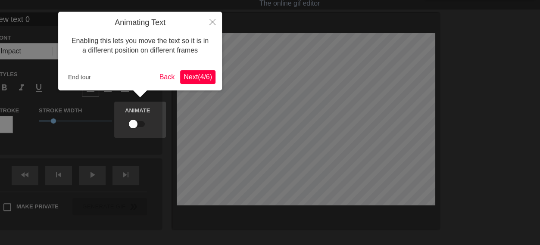
scroll to position [0, 0]
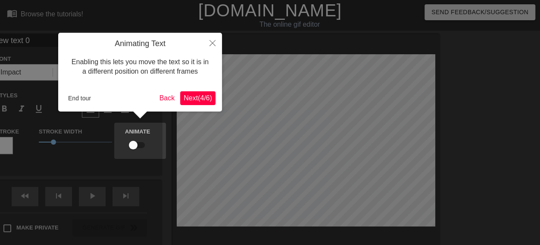
click at [202, 96] on span "Next ( 4 / 6 )" at bounding box center [197, 97] width 28 height 7
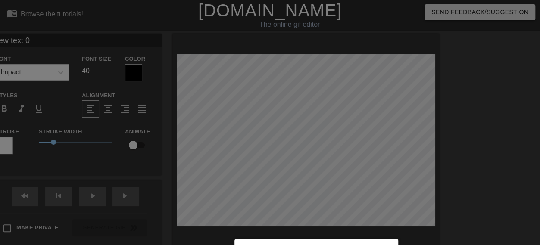
click at [202, 96] on div at bounding box center [270, 175] width 540 height 351
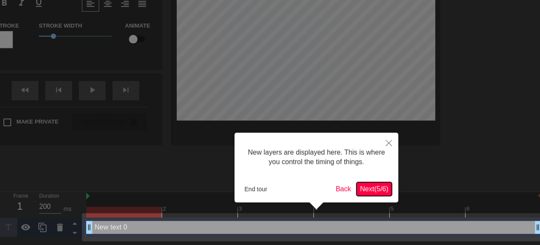
click at [390, 188] on button "Next ( 5 / 6 )" at bounding box center [373, 189] width 35 height 14
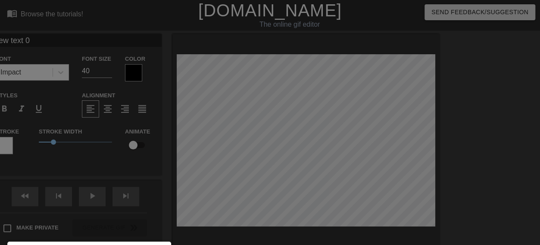
scroll to position [103, 0]
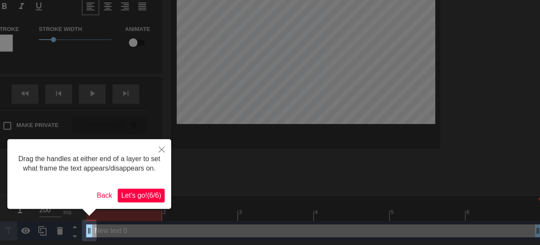
click at [149, 200] on button "Let's go! ( 6 / 6 )" at bounding box center [141, 196] width 47 height 14
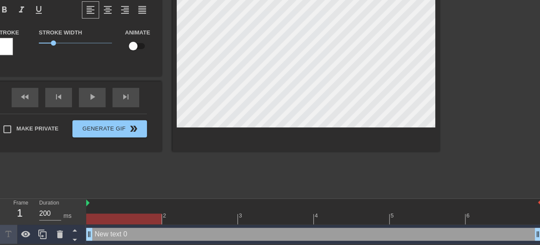
click at [147, 199] on div at bounding box center [313, 203] width 455 height 9
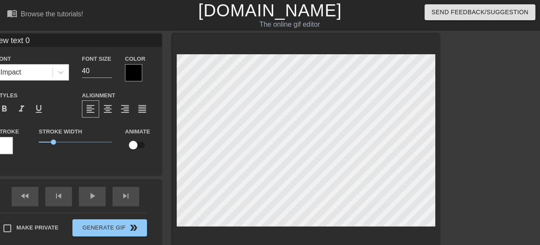
scroll to position [1, 3]
type input "New text"
type textarea "New text"
type input "New text"
type textarea "New tex"
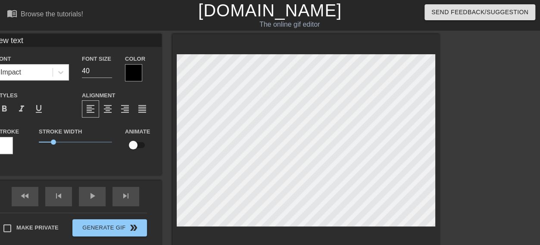
type input "New te"
type textarea "New te"
type input "New t"
type textarea "New t"
type input "New"
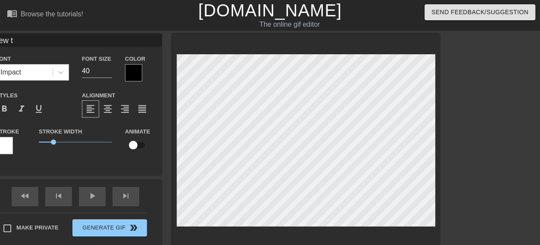
type textarea "New"
type input "New"
type textarea "New"
type input "Ne"
type textarea "Ne"
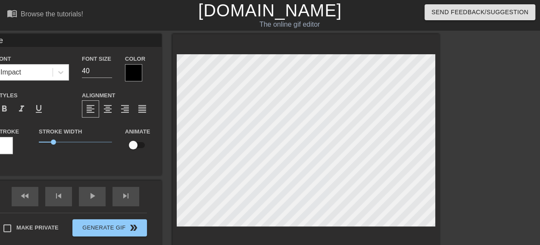
type input "N"
type textarea "N"
type input "P"
type textarea "P"
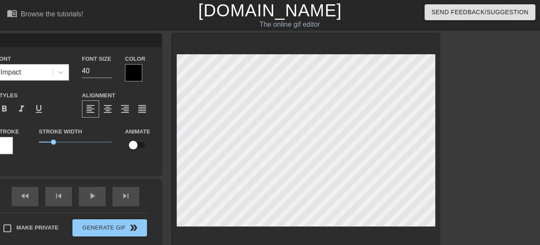
type input "Pa"
type textarea "Pa"
type input "Pan"
type textarea "Pan"
type input "Pank"
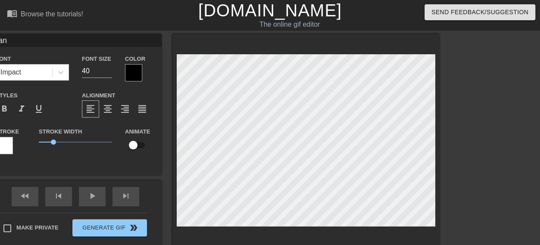
type textarea "Pank"
type input "[PERSON_NAME]"
type textarea "[PERSON_NAME]"
type input "Pankaj"
type textarea "Pankaj"
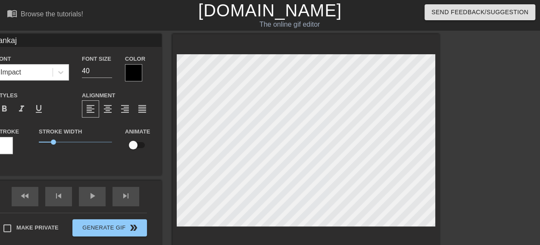
type input "Pankaj G"
type textarea "Pankaj G"
type input "Pankaj Ga"
type textarea "[PERSON_NAME]"
type input "[PERSON_NAME]"
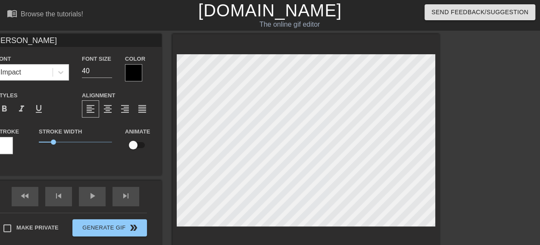
type textarea "[PERSON_NAME]"
type input "[PERSON_NAME]"
type textarea "[PERSON_NAME]"
type input "[PERSON_NAME]"
type textarea "[PERSON_NAME]"
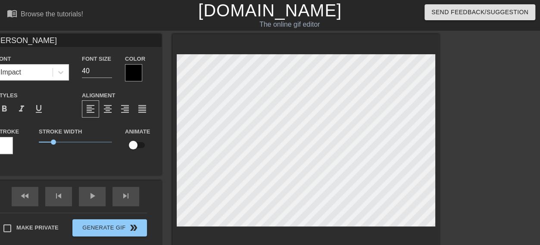
type input "[PERSON_NAME]"
type textarea "[PERSON_NAME] R"
type input "[PERSON_NAME]"
type textarea "[PERSON_NAME] RK"
type input "[PERSON_NAME]"
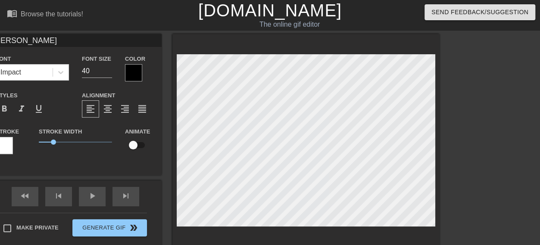
type textarea "[PERSON_NAME] RKG"
type input "[PERSON_NAME]"
type textarea "[PERSON_NAME] RKG"
type input "[PERSON_NAME] &"
type textarea "[PERSON_NAME] RKG &"
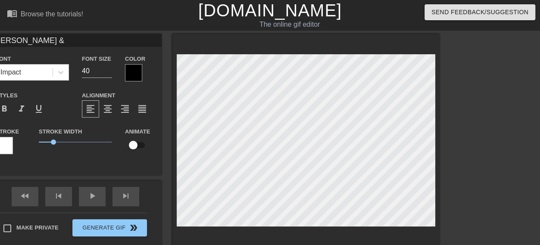
type input "[PERSON_NAME] &R"
type textarea "[PERSON_NAME] RKG &R"
type input "[PERSON_NAME] &"
type textarea "[PERSON_NAME] RKG &"
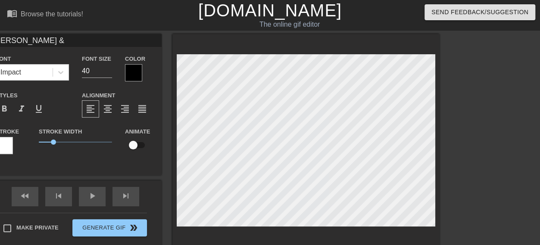
type input "[PERSON_NAME] &"
type textarea "[PERSON_NAME] RKG &"
type input "[PERSON_NAME] & R"
type textarea "[PERSON_NAME] RKG & R"
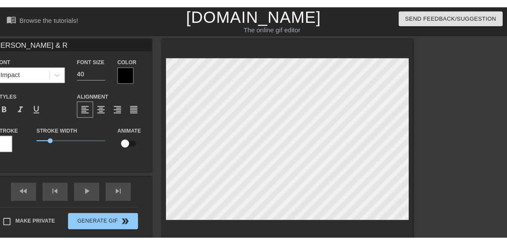
scroll to position [1, 2]
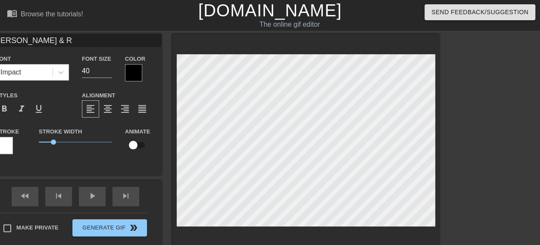
type input "[PERSON_NAME] & RC"
type textarea "[PERSON_NAME] RKG & RC"
type input "[PERSON_NAME] & RCP"
type textarea "[PERSON_NAME] RKG & RCP"
click at [464, 120] on div at bounding box center [514, 163] width 129 height 258
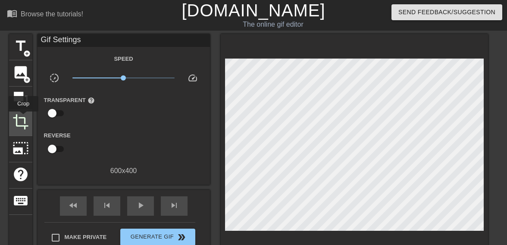
click at [23, 118] on span "crop" at bounding box center [20, 122] width 16 height 16
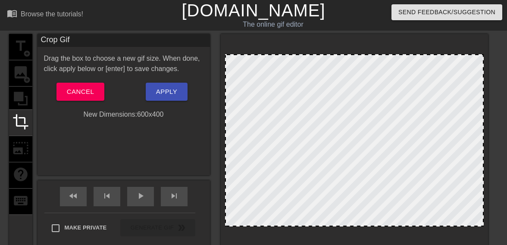
click at [349, 226] on div at bounding box center [354, 142] width 267 height 217
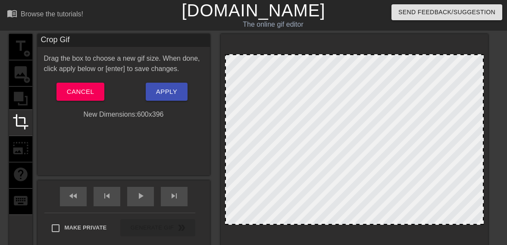
click at [348, 224] on div at bounding box center [354, 224] width 257 height 4
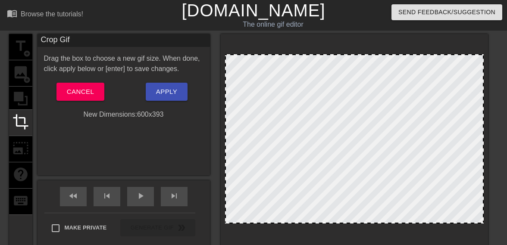
click at [348, 223] on div at bounding box center [354, 223] width 257 height 4
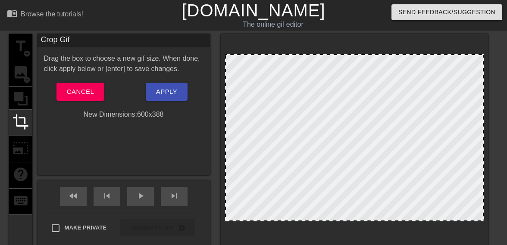
click at [348, 220] on div at bounding box center [354, 220] width 257 height 4
drag, startPoint x: 142, startPoint y: 64, endPoint x: 153, endPoint y: 72, distance: 13.6
click at [145, 70] on div "Drag the box to choose a new gif size. When done, click apply below or [enter] …" at bounding box center [123, 63] width 172 height 21
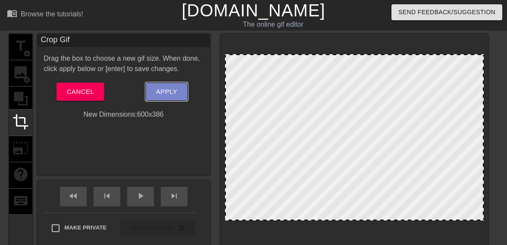
drag, startPoint x: 172, startPoint y: 91, endPoint x: 173, endPoint y: 86, distance: 4.9
click at [173, 86] on span "Apply" at bounding box center [166, 91] width 21 height 11
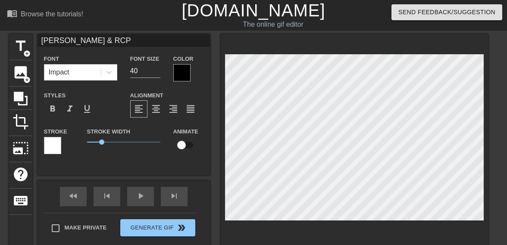
scroll to position [2, 3]
click at [149, 70] on input "40" at bounding box center [145, 71] width 30 height 14
type input "[PERSON_NAME] & RCP"
type input "4"
type input "[PERSON_NAME] & RCP"
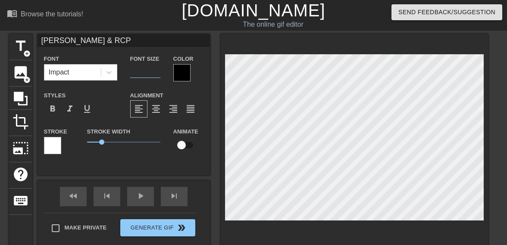
type input "[PERSON_NAME] & RCP"
type input "20"
type input "[PERSON_NAME] & RCP"
type input "20"
click at [53, 146] on div at bounding box center [52, 145] width 17 height 17
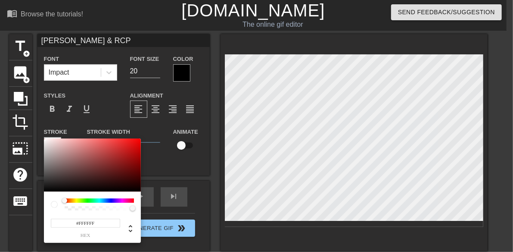
type input "[PERSON_NAME] & RCP"
type input "#050000"
click at [140, 190] on div at bounding box center [92, 164] width 97 height 53
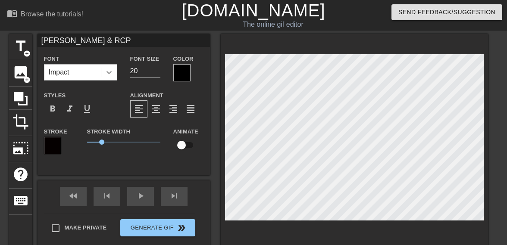
click at [103, 70] on div at bounding box center [109, 73] width 16 height 16
click at [103, 78] on div at bounding box center [109, 73] width 16 height 16
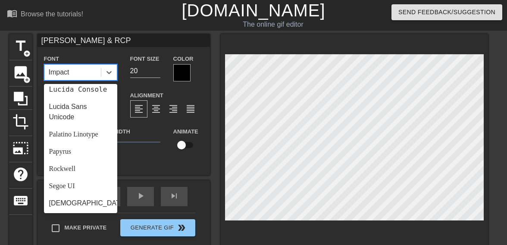
scroll to position [239, 0]
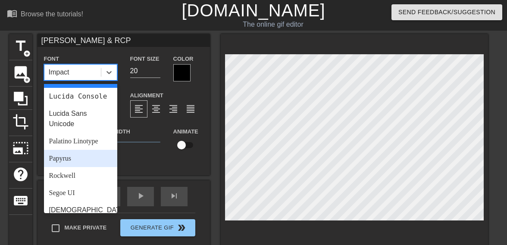
click at [59, 167] on div "Papyrus" at bounding box center [80, 158] width 73 height 17
type input "[PERSON_NAME] & RCP"
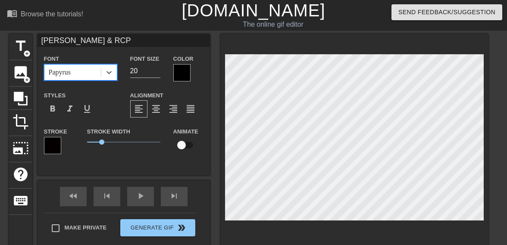
click at [498, 145] on div "title add_circle image add_circle crop photo_size_select_large help keyboard Pa…" at bounding box center [253, 142] width 507 height 217
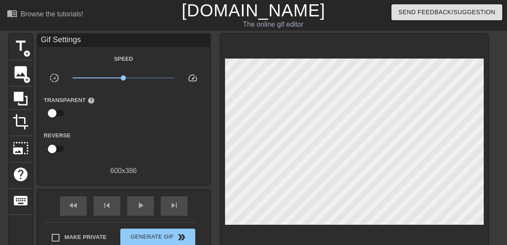
drag, startPoint x: 504, startPoint y: 200, endPoint x: 499, endPoint y: 199, distance: 5.3
click at [504, 199] on div "title add_circle image add_circle crop photo_size_select_large help keyboard Gi…" at bounding box center [253, 147] width 507 height 226
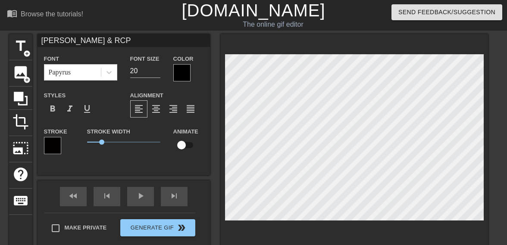
scroll to position [1, 2]
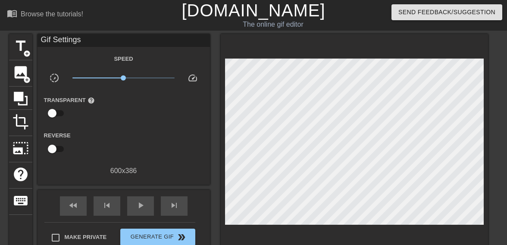
click at [500, 201] on div "title add_circle image add_circle crop photo_size_select_large help keyboard Gi…" at bounding box center [253, 147] width 507 height 226
click at [500, 202] on div "title add_circle image add_circle crop photo_size_select_large help keyboard Gi…" at bounding box center [253, 147] width 507 height 226
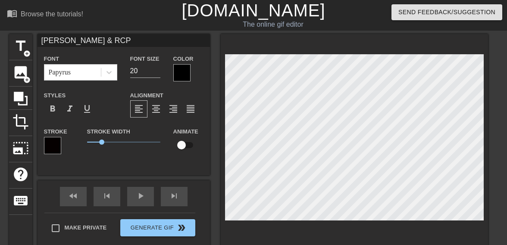
scroll to position [1, 2]
click at [497, 206] on div "title add_circle image add_circle crop photo_size_select_large help keyboard Pa…" at bounding box center [253, 142] width 507 height 217
click at [494, 212] on div "title add_circle image add_circle crop photo_size_select_large help keyboard Pa…" at bounding box center [253, 142] width 507 height 217
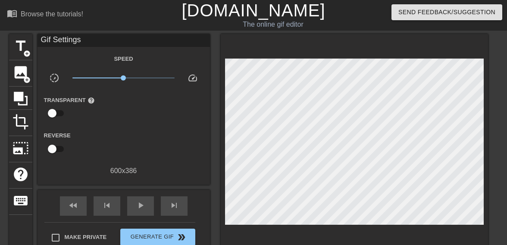
drag, startPoint x: 493, startPoint y: 205, endPoint x: 483, endPoint y: 202, distance: 10.2
click at [493, 205] on div "title add_circle image add_circle crop photo_size_select_large help keyboard Gi…" at bounding box center [253, 147] width 507 height 226
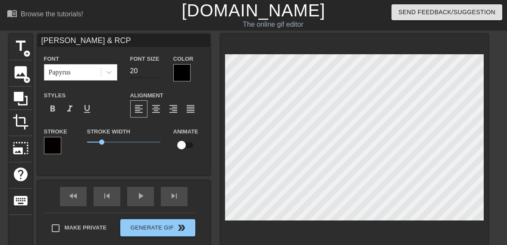
click at [154, 75] on input "20" at bounding box center [145, 71] width 30 height 14
type input "[PERSON_NAME] & RCP"
type input "21"
click at [156, 68] on input "21" at bounding box center [145, 71] width 30 height 14
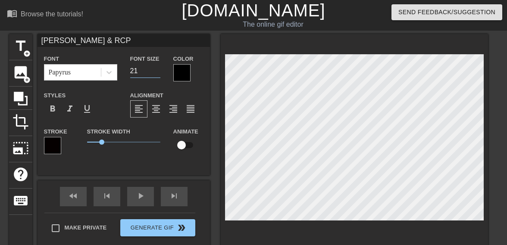
type input "[PERSON_NAME] & RCP"
type input "20"
click at [158, 74] on input "20" at bounding box center [145, 71] width 30 height 14
type input "[PERSON_NAME] & RCP"
type input "19"
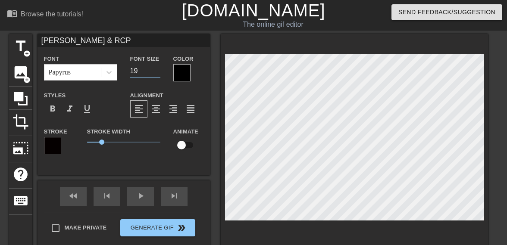
click at [158, 74] on input "19" at bounding box center [145, 71] width 30 height 14
type input "[PERSON_NAME] & RCP"
click at [146, 73] on input "1" at bounding box center [145, 71] width 30 height 14
type input "1"
click at [19, 51] on span "title" at bounding box center [20, 46] width 16 height 16
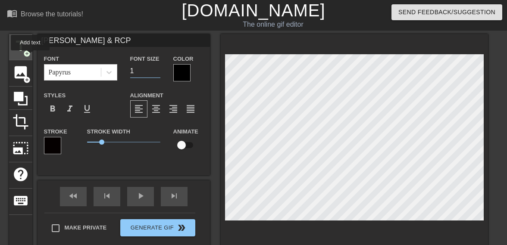
type input "New text 1"
type input "40"
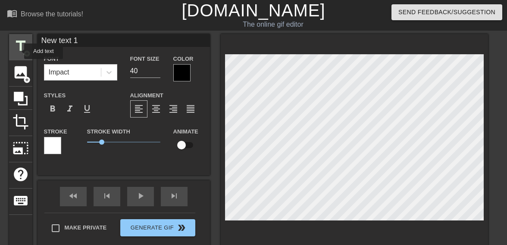
click at [19, 51] on span "title" at bounding box center [20, 46] width 16 height 16
type input "New text 2"
type input "New text"
type textarea "New text"
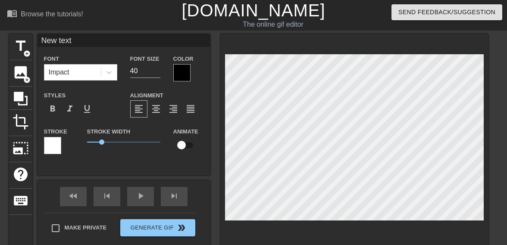
type input "New text"
type textarea "New text"
type input "New tex"
type textarea "New t"
type input "New"
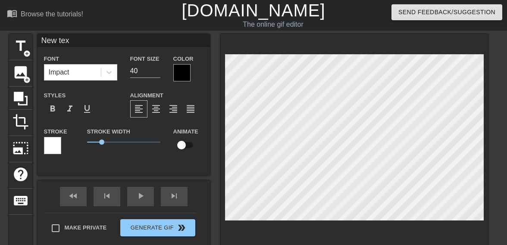
type textarea "New"
type input "New"
type textarea "New"
type input "Ne"
type textarea "Ne"
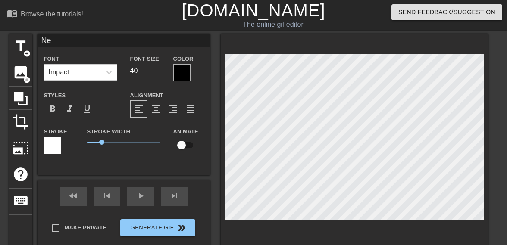
type input "N"
type textarea "N"
type input "P"
type textarea "P"
type input "Pa"
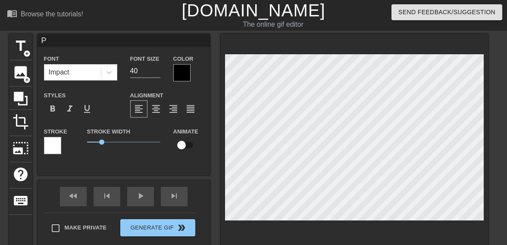
type textarea "Pa"
type input "Pan"
type textarea "Pan"
type input "Pank"
type textarea "Pank"
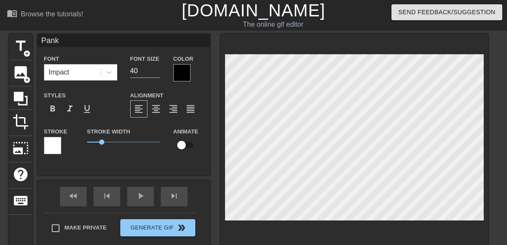
type input "[PERSON_NAME]"
type textarea "[PERSON_NAME]"
type input "Pankaj"
type textarea "Pankaj"
type input "Pankaj"
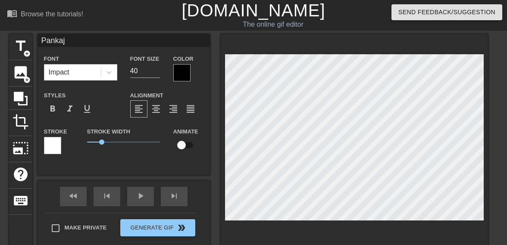
type textarea "Pankaj"
type input "Pankaj G"
type textarea "Pankaj G"
type input "Pankaj Ga"
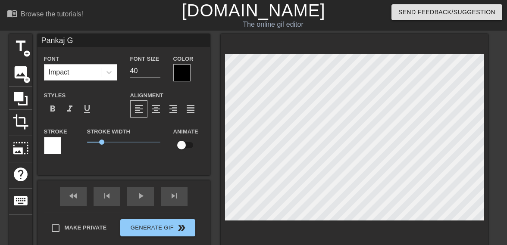
type textarea "Pankaj Ga"
type input "[PERSON_NAME]"
type textarea "[PERSON_NAME]"
type input "[PERSON_NAME]"
type textarea "[PERSON_NAME]"
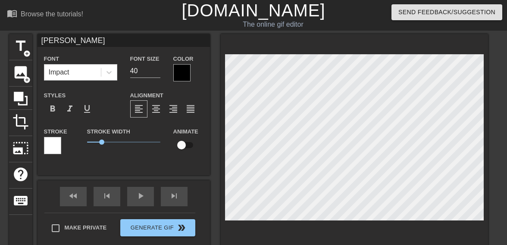
type input "[PERSON_NAME]"
type textarea "[PERSON_NAME]"
type input "[PERSON_NAME]"
type textarea "[PERSON_NAME]"
type input "[PERSON_NAME]"
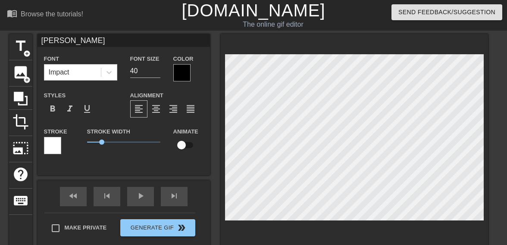
type textarea "[PERSON_NAME]"
type input "[PERSON_NAME]"
type textarea "[PERSON_NAME] R"
type input "[PERSON_NAME]"
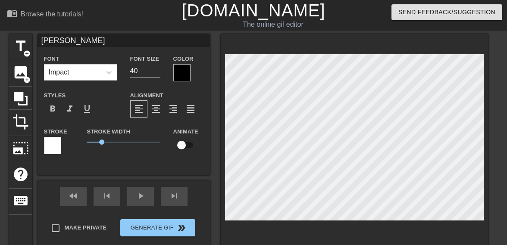
type textarea "[PERSON_NAME] RK"
type input "[PERSON_NAME]"
type textarea "[PERSON_NAME] RKG"
type input "[PERSON_NAME]"
type textarea "[PERSON_NAME] RKG"
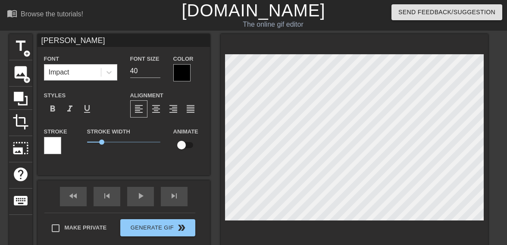
type input "[PERSON_NAME] &"
type textarea "[PERSON_NAME] RKG &"
type input "[PERSON_NAME] &"
type textarea "[PERSON_NAME] RKG &"
type input "[PERSON_NAME] & R"
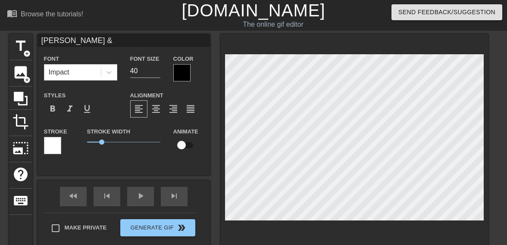
type textarea "[PERSON_NAME] RKG & R"
type input "[PERSON_NAME] & RC"
type textarea "[PERSON_NAME] RKG & RC"
type input "[PERSON_NAME] & RCP"
type textarea "[PERSON_NAME] RKG & RCP"
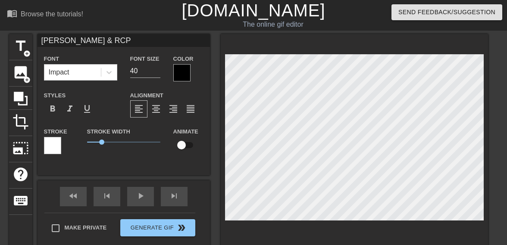
type input "[PERSON_NAME] & RCP"
type textarea "[PERSON_NAME] RKG & RCP"
type input "[PERSON_NAME] & RCP"
type textarea "[PERSON_NAME] RKG & RCP"
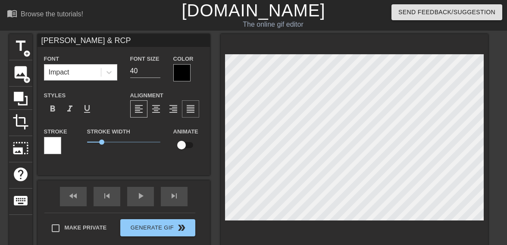
scroll to position [2, 2]
type input "[PERSON_NAME] & RC"
type textarea "[PERSON_NAME] RKG & RC"
type input "[PERSON_NAME] & RCP"
type textarea "[PERSON_NAME] RKG & RCP"
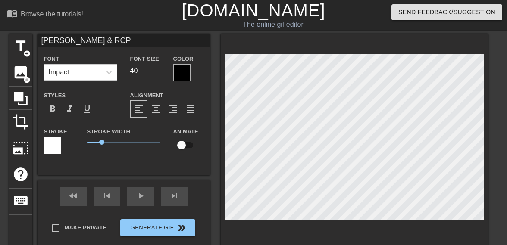
click at [55, 149] on div at bounding box center [52, 145] width 17 height 17
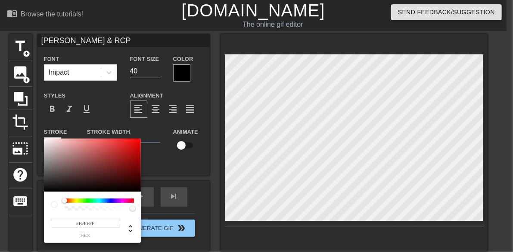
click at [140, 191] on div at bounding box center [92, 164] width 97 height 53
type input "[PERSON_NAME] & RCP"
type input "#030000"
type input "[PERSON_NAME] & RCP"
click at [140, 191] on div at bounding box center [140, 190] width 5 height 5
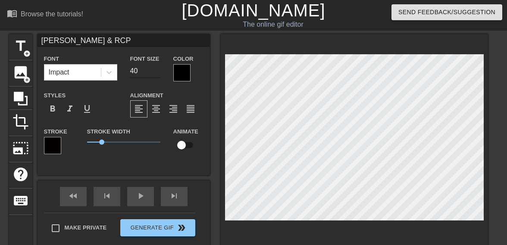
click at [142, 73] on input "40" at bounding box center [145, 71] width 30 height 14
type input "[PERSON_NAME] & RCP"
type input "4"
type input "[PERSON_NAME] & RCP"
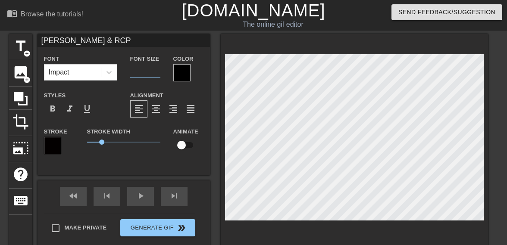
type input "1"
type input "[PERSON_NAME] & RCP"
type input "15"
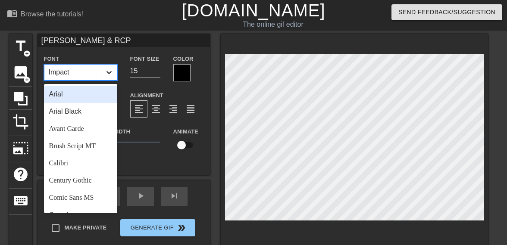
click at [109, 71] on icon at bounding box center [109, 72] width 9 height 9
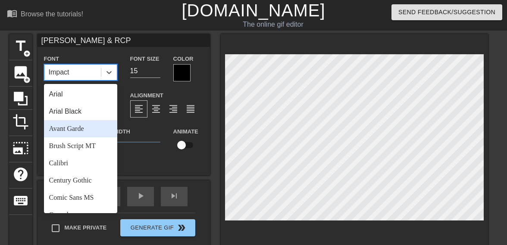
scroll to position [308, 0]
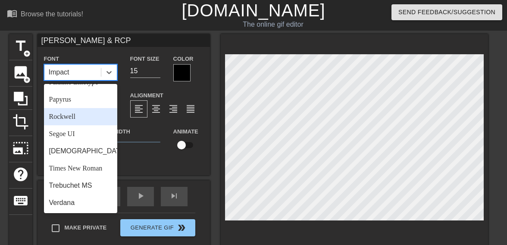
click at [71, 104] on div "Papyrus" at bounding box center [80, 99] width 73 height 17
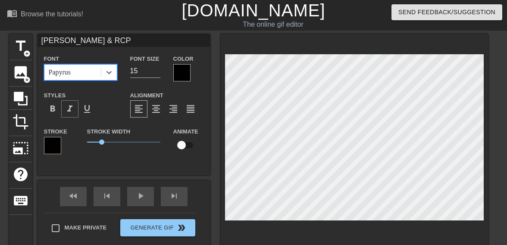
type input "[PERSON_NAME] & RCP"
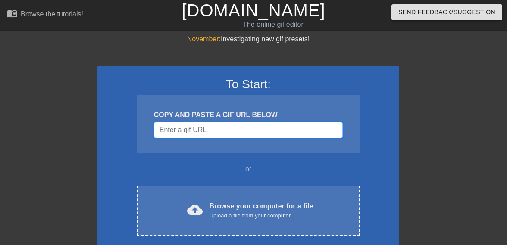
click at [219, 133] on input "Username" at bounding box center [248, 130] width 189 height 16
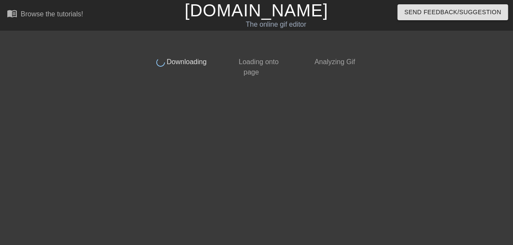
click at [221, 81] on html "menu_book Browse the tutorials! [DOMAIN_NAME] The online gif editor Send Feedba…" at bounding box center [256, 40] width 513 height 81
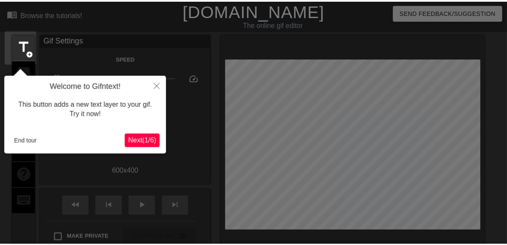
scroll to position [21, 0]
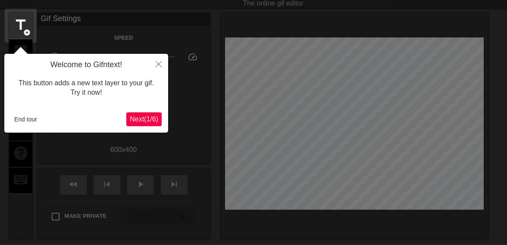
click at [143, 115] on span "Next ( 1 / 6 )" at bounding box center [144, 118] width 28 height 7
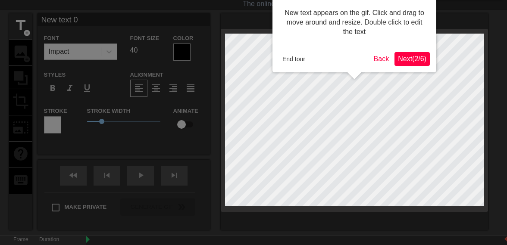
scroll to position [0, 0]
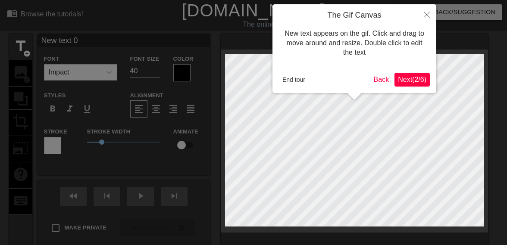
click at [412, 77] on span "Next ( 2 / 6 )" at bounding box center [412, 79] width 28 height 7
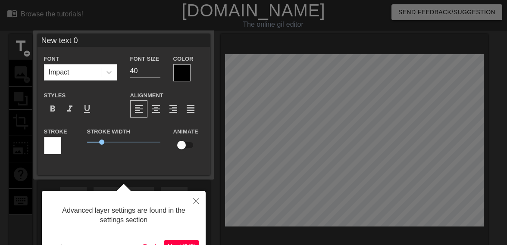
scroll to position [21, 0]
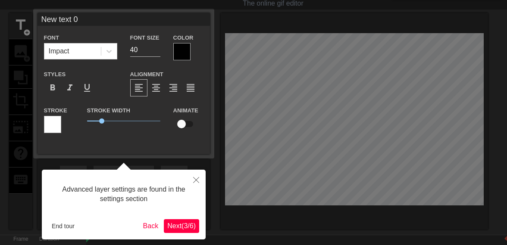
click at [192, 223] on span "Next ( 3 / 6 )" at bounding box center [181, 225] width 28 height 7
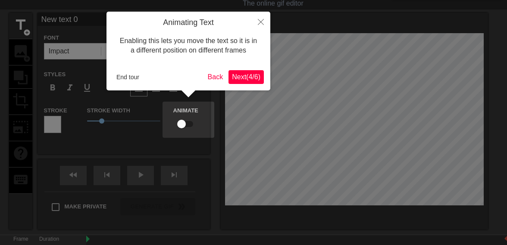
scroll to position [0, 0]
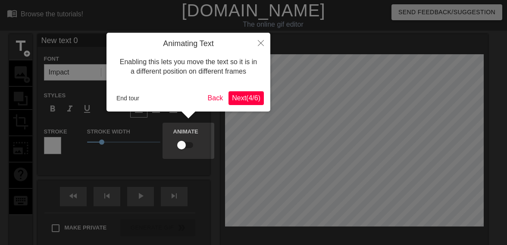
click at [258, 96] on span "Next ( 4 / 6 )" at bounding box center [246, 97] width 28 height 7
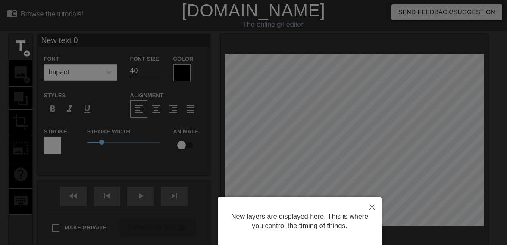
scroll to position [64, 0]
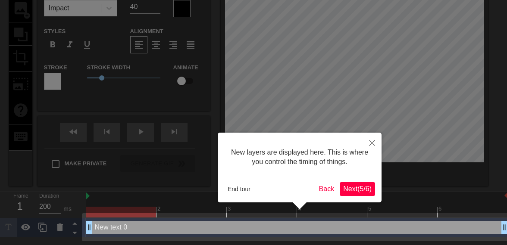
click at [354, 189] on span "Next ( 5 / 6 )" at bounding box center [357, 188] width 28 height 7
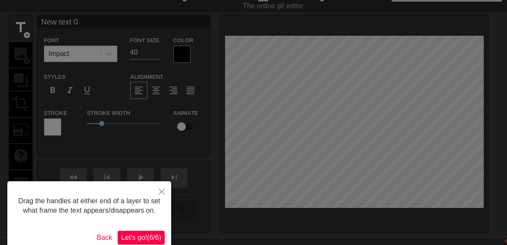
scroll to position [61, 0]
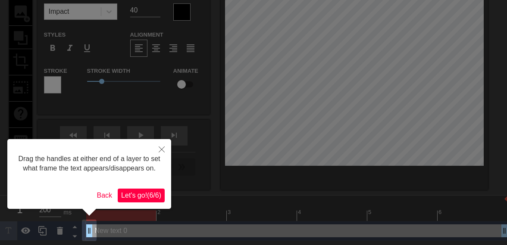
click at [154, 189] on button "Let's go! ( 6 / 6 )" at bounding box center [141, 196] width 47 height 14
click at [154, 189] on div "fast_rewind skip_previous play_arrow skip_next Make Private Generate Gif double…" at bounding box center [123, 155] width 172 height 70
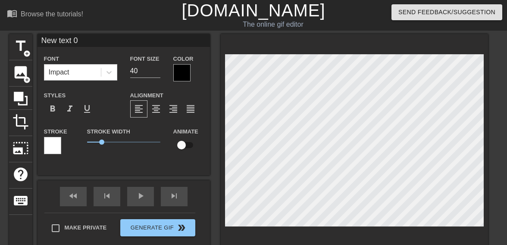
scroll to position [1, 3]
type input "New text"
type textarea "New text"
type input "New text"
type textarea "New text"
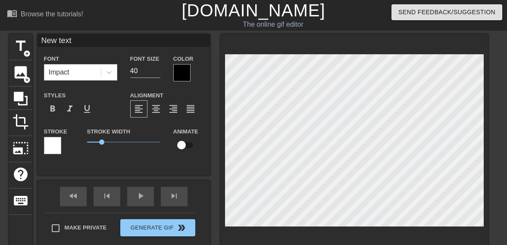
type input "New tex"
type textarea "New tex"
type input "New te"
type textarea "New te"
type input "New t"
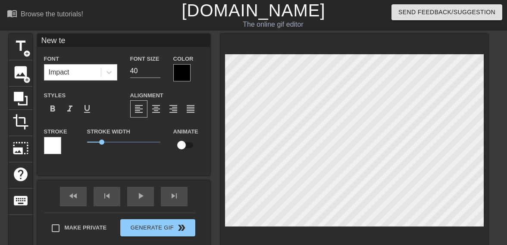
type textarea "New t"
type input "New"
type textarea "New"
type input "New"
type textarea "New"
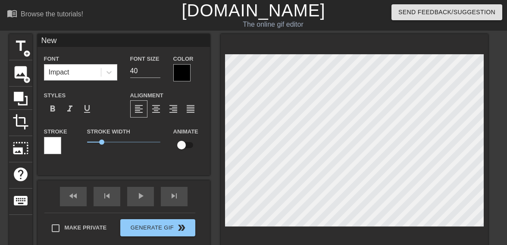
type input "Ne"
type textarea "Ne"
type input "N"
type textarea "N"
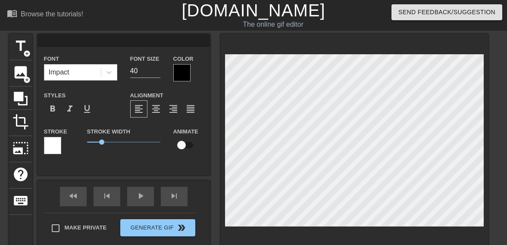
type input "P"
type textarea "P"
type input "Pa"
type textarea "Pa"
type input "Pan"
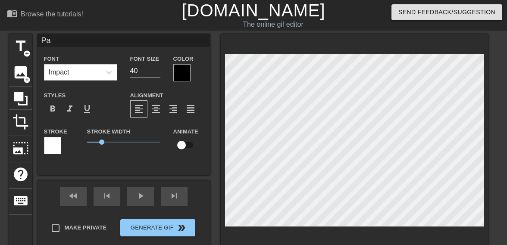
type textarea "Pan"
type input "Pank"
type textarea "[PERSON_NAME]"
type input "[PERSON_NAME]"
type textarea "Pankaj"
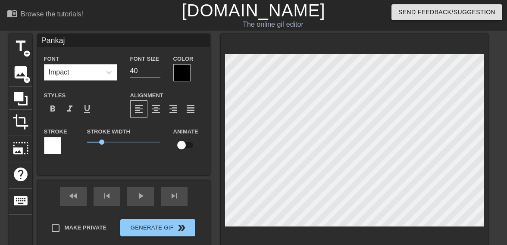
type input "Pankaj"
type textarea "Pankaj"
type input "Pankaj G"
type textarea "Pankaj G"
type input "Pankaj Ga"
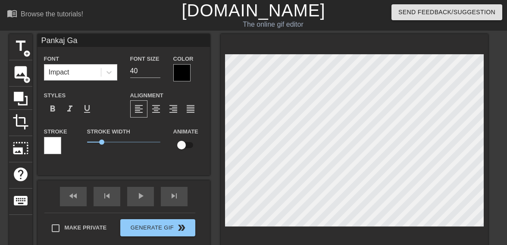
type textarea "[PERSON_NAME]"
type input "[PERSON_NAME]"
type textarea "[PERSON_NAME]"
type input "[PERSON_NAME]"
type textarea "[PERSON_NAME]"
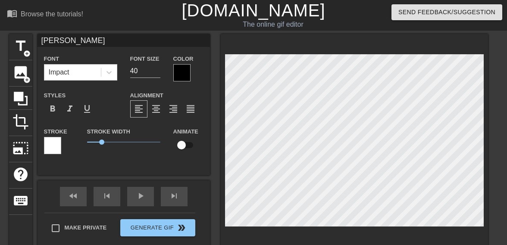
type input "[PERSON_NAME]"
type textarea "[PERSON_NAME]"
type input "Pankaj GandhiR"
type textarea "[PERSON_NAME] RK"
type input "[PERSON_NAME]"
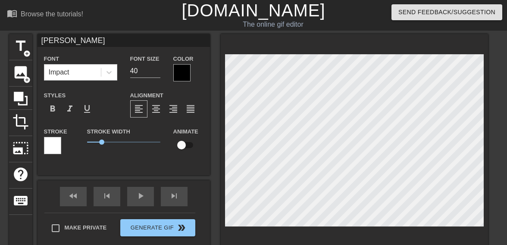
type textarea "[PERSON_NAME] RKG"
type input "[PERSON_NAME]"
type textarea "[PERSON_NAME] RKG"
type input "[PERSON_NAME] &"
type textarea "[PERSON_NAME] RKG &"
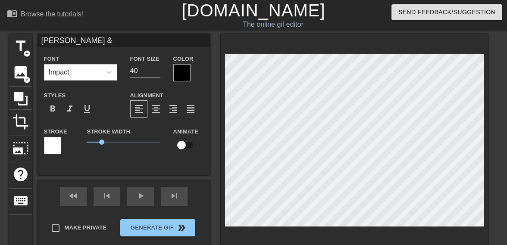
type input "[PERSON_NAME] &"
type textarea "[PERSON_NAME] RKG &"
type input "[PERSON_NAME] & R"
type textarea "[PERSON_NAME] RKG & R"
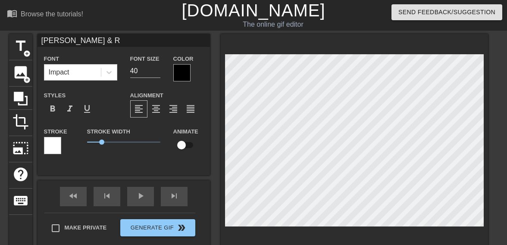
type input "[PERSON_NAME] & RC"
type textarea "[PERSON_NAME] RKG & RC"
type input "[PERSON_NAME] & RCP"
type textarea "[PERSON_NAME] RKG & RCP"
drag, startPoint x: 148, startPoint y: 71, endPoint x: 135, endPoint y: 62, distance: 15.9
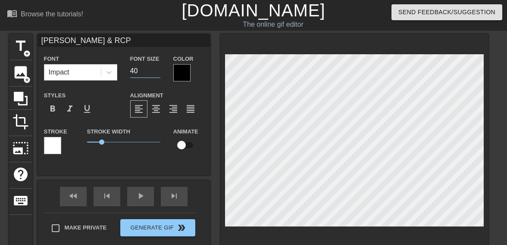
click at [148, 71] on input "40" at bounding box center [145, 71] width 30 height 14
type input "[PERSON_NAME] & RCP"
type input "4"
type input "[PERSON_NAME] & RCP"
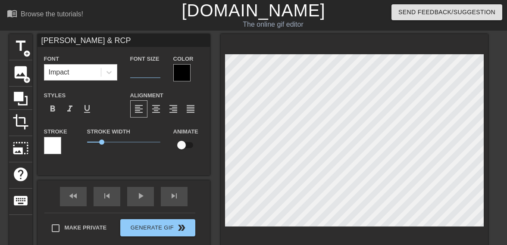
type input "1"
type input "[PERSON_NAME] & RCP"
type input "15"
click at [47, 141] on div at bounding box center [52, 145] width 17 height 17
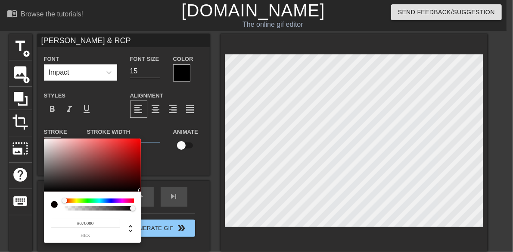
type input "[PERSON_NAME] & RCP"
type input "#070000"
click at [140, 190] on div at bounding box center [92, 164] width 97 height 53
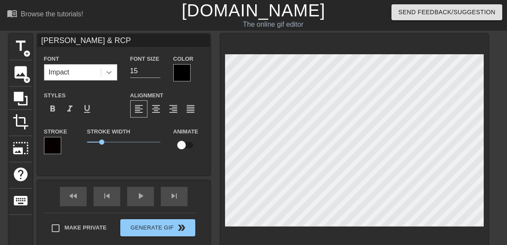
click at [104, 70] on div at bounding box center [109, 73] width 16 height 16
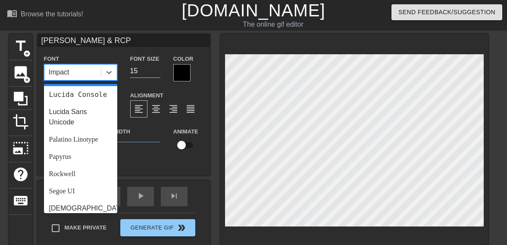
scroll to position [242, 0]
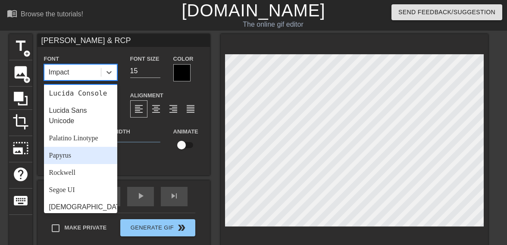
click at [96, 164] on div "Papyrus" at bounding box center [80, 155] width 73 height 17
type input "[PERSON_NAME] & RCP"
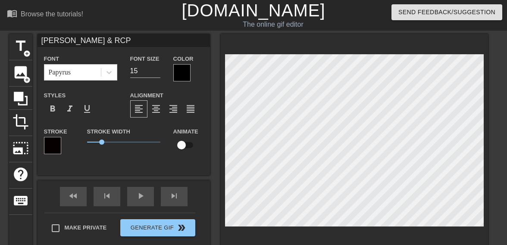
scroll to position [2, 2]
type input "[PERSON_NAME]"
type textarea "[PERSON_NAME]"
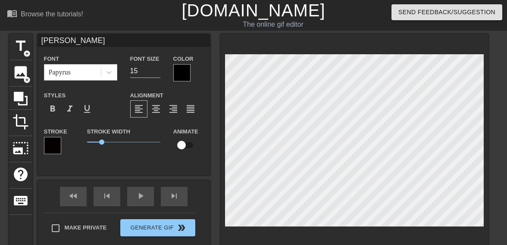
type input "[PERSON_NAME]"
type textarea "[PERSON_NAME]"
type input "Pankaj Gandhi r"
type textarea "Pankaj Gandhi rk"
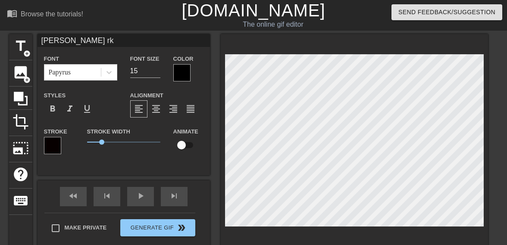
type input "Pankaj Gandhi r"
type textarea "Pankaj Gandhi r"
type input "[PERSON_NAME]"
type textarea "[PERSON_NAME]"
type input "[PERSON_NAME]"
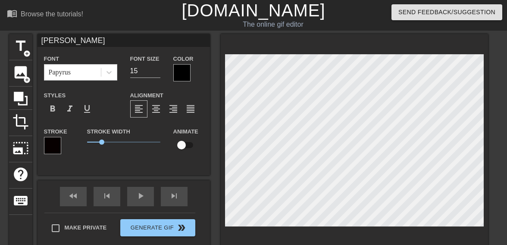
type textarea "[PERSON_NAME]"
type input "[PERSON_NAME]"
type textarea "[PERSON_NAME]"
type input "Pankaj GandhiR"
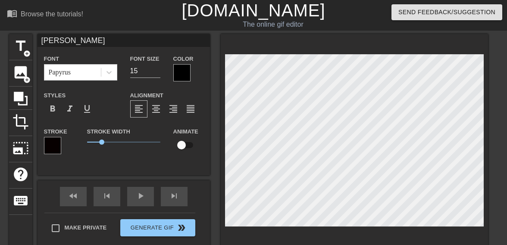
type textarea "[PERSON_NAME] RK"
type input "[PERSON_NAME]"
type textarea "[PERSON_NAME] RKG"
type input "[PERSON_NAME]"
type textarea "[PERSON_NAME] RKG"
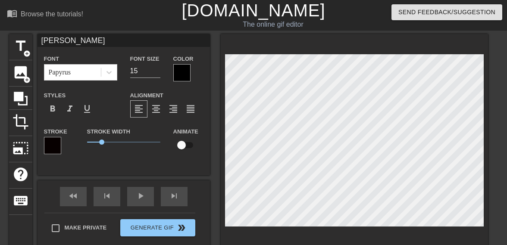
type input "Pankaj GandhiRKG *"
type textarea "Pankaj Gandhi RKG *"
type input "[PERSON_NAME]"
type textarea "[PERSON_NAME] RKG"
type input "[PERSON_NAME] &"
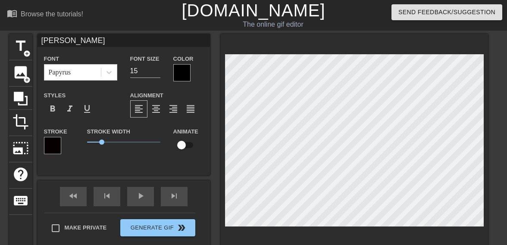
type textarea "[PERSON_NAME] RKG &"
type input "Pankaj GandhiRKG &R"
type textarea "Pankaj Gandhi RKG &R"
type input "Pankaj GandhiRKG &R"
type textarea "Pankaj Gandhi RKG &R"
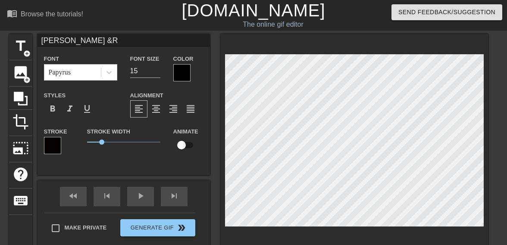
scroll to position [2, 2]
type input "Pankaj GandhiRKG &R"
type textarea "Pankaj Gandhi RKG &R"
type input "[PERSON_NAME] &"
type textarea "[PERSON_NAME] RKG &"
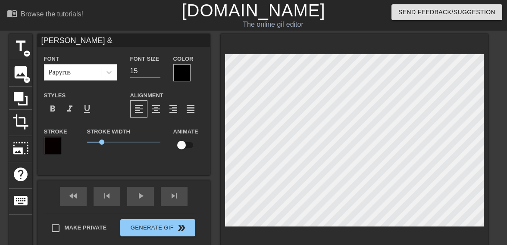
type input "[PERSON_NAME] &"
type textarea "[PERSON_NAME] RKG &"
type input "[PERSON_NAME] & R"
type textarea "[PERSON_NAME] RKG & R"
type input "[PERSON_NAME] & RC"
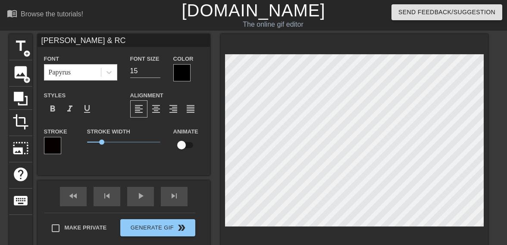
type textarea "[PERSON_NAME] RKG & RCP"
type input "[PERSON_NAME] & RCP"
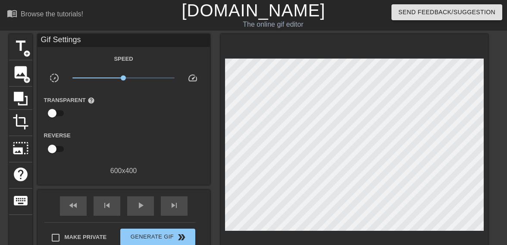
click at [500, 152] on div "title add_circle image add_circle crop photo_size_select_large help keyboard Gi…" at bounding box center [253, 147] width 507 height 226
click at [24, 152] on span "photo_size_select_large" at bounding box center [20, 148] width 16 height 16
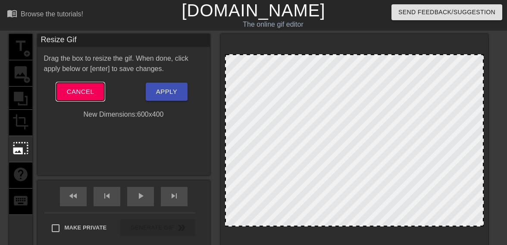
click at [97, 92] on button "Cancel" at bounding box center [80, 92] width 48 height 18
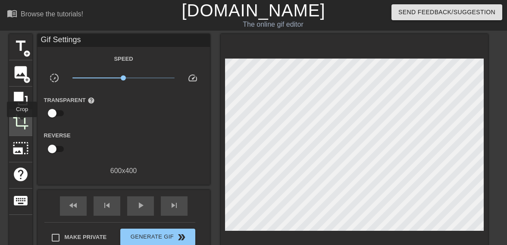
click at [23, 127] on span "crop" at bounding box center [20, 122] width 16 height 16
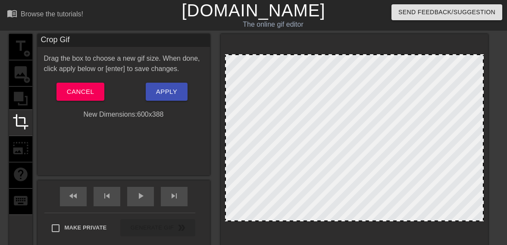
drag, startPoint x: 378, startPoint y: 224, endPoint x: 378, endPoint y: 219, distance: 5.2
click at [496, 155] on div "title add_circle image add_circle crop photo_size_select_large help keyboard Cr…" at bounding box center [253, 142] width 507 height 217
click at [355, 163] on div at bounding box center [354, 137] width 258 height 167
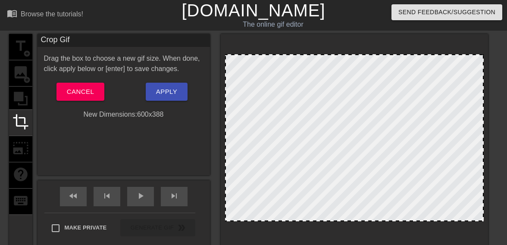
click at [355, 163] on div at bounding box center [354, 137] width 258 height 167
drag, startPoint x: 181, startPoint y: 102, endPoint x: 162, endPoint y: 90, distance: 22.3
click at [180, 101] on div "Drag the box to choose a new gif size. When done, click apply below or [enter] …" at bounding box center [123, 86] width 159 height 66
click at [162, 90] on span "Apply" at bounding box center [166, 91] width 21 height 11
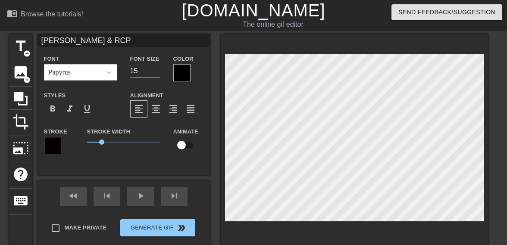
scroll to position [1, 1]
click at [22, 140] on span "photo_size_select_large" at bounding box center [20, 148] width 16 height 16
click at [19, 126] on span "crop" at bounding box center [20, 122] width 16 height 16
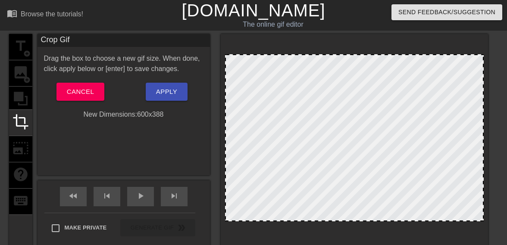
scroll to position [1, 2]
click at [173, 92] on span "Apply" at bounding box center [166, 91] width 21 height 11
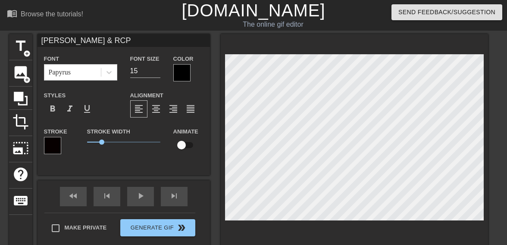
scroll to position [1, 1]
click at [504, 179] on div "title add_circle image add_circle crop photo_size_select_large help keyboard Pa…" at bounding box center [253, 142] width 507 height 217
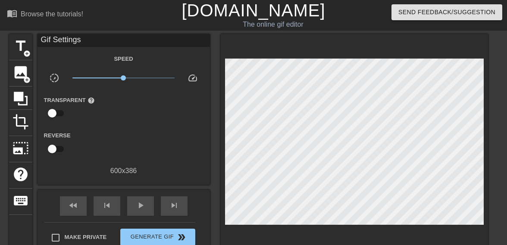
click at [369, 231] on div at bounding box center [354, 147] width 267 height 226
click at [299, 240] on div at bounding box center [354, 147] width 267 height 226
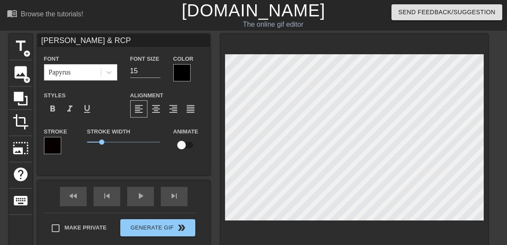
click at [186, 75] on div at bounding box center [181, 72] width 17 height 17
click at [55, 142] on div at bounding box center [52, 145] width 17 height 17
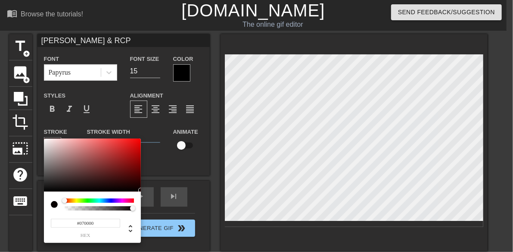
click at [65, 201] on div at bounding box center [64, 200] width 5 height 5
type input "[PERSON_NAME] & RCP"
type input "#070100"
type input "[PERSON_NAME] & RCP"
type input "#070200"
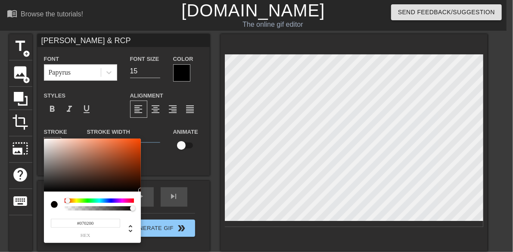
type input "[PERSON_NAME] & RCP"
type input "#070300"
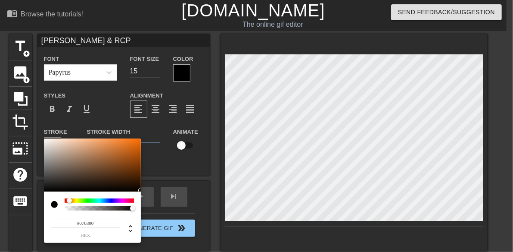
type input "[PERSON_NAME] & RCP"
type input "#070400"
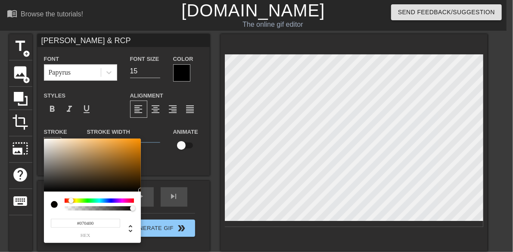
type input "[PERSON_NAME] & RCP"
type input "#070500"
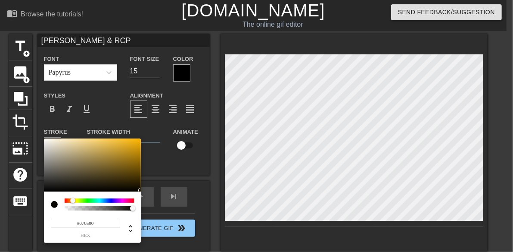
type input "[PERSON_NAME] & RCP"
type input "#070600"
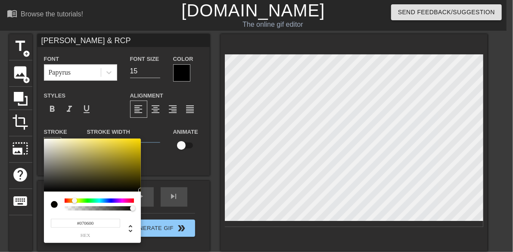
type input "[PERSON_NAME] & RCP"
type input "#070700"
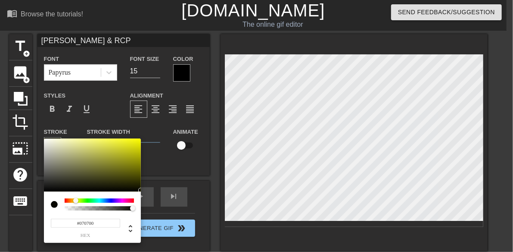
type input "[PERSON_NAME] & RCP"
type input "#060700"
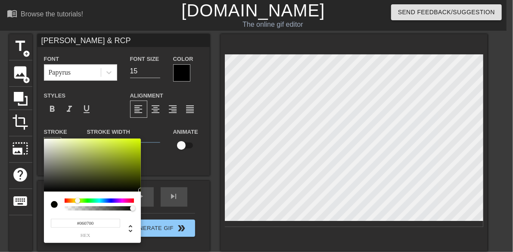
drag, startPoint x: 65, startPoint y: 201, endPoint x: 78, endPoint y: 202, distance: 12.9
click at [78, 202] on div at bounding box center [77, 200] width 5 height 5
type input "[PERSON_NAME] & RCP"
type input "#070700"
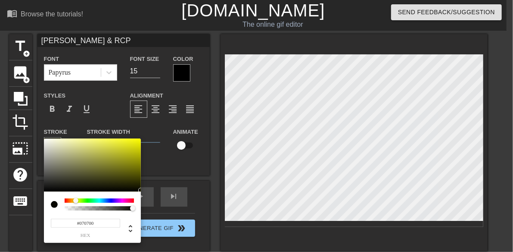
click at [76, 201] on div at bounding box center [75, 200] width 5 height 5
type input "[PERSON_NAME] & RCP"
click at [75, 201] on div at bounding box center [75, 200] width 5 height 5
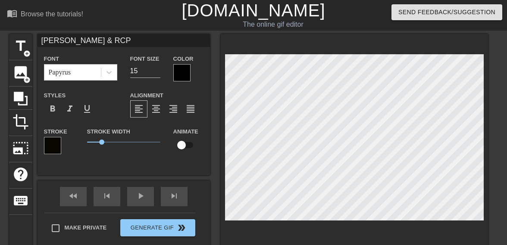
click at [53, 144] on div at bounding box center [52, 145] width 17 height 17
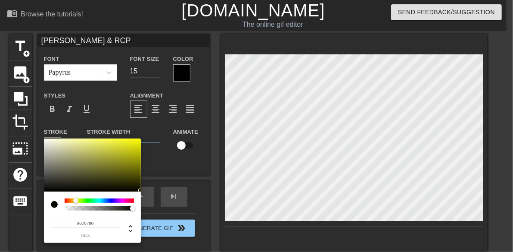
type input "[PERSON_NAME] & RCP"
type input "#C2C21B"
click at [127, 151] on div at bounding box center [92, 164] width 97 height 53
click at [138, 187] on div at bounding box center [140, 189] width 5 height 5
type input "[PERSON_NAME] & RCP"
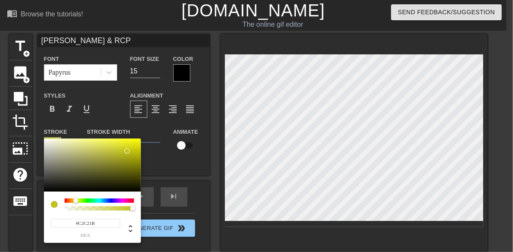
type input "#070700"
type input "[PERSON_NAME] & RCP"
click at [139, 190] on div at bounding box center [92, 164] width 97 height 53
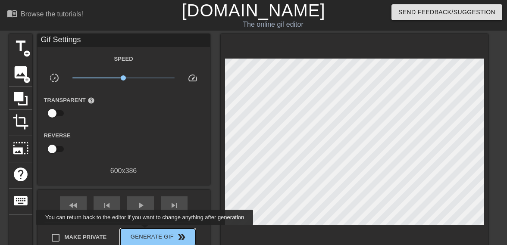
click at [146, 231] on button "Generate Gif double_arrow" at bounding box center [157, 237] width 75 height 17
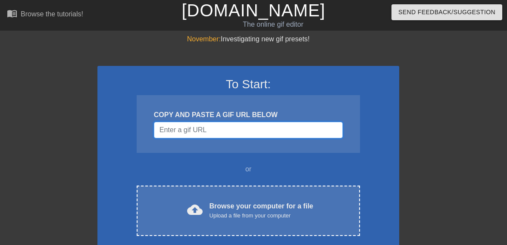
click at [211, 134] on input "Username" at bounding box center [248, 130] width 189 height 16
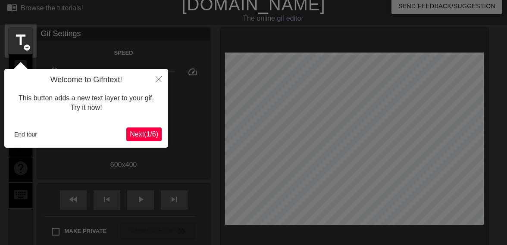
scroll to position [21, 0]
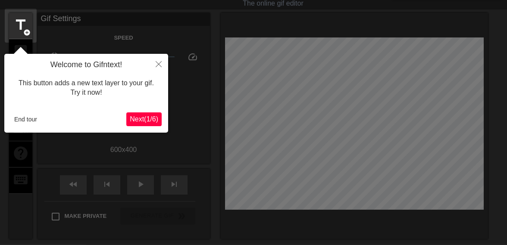
click at [145, 117] on button "Next ( 1 / 6 )" at bounding box center [143, 119] width 35 height 14
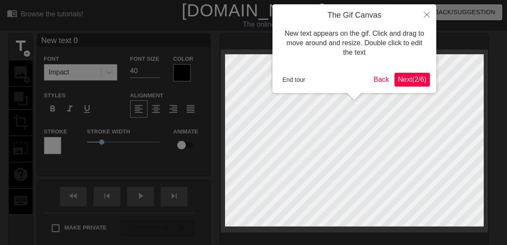
click at [420, 83] on span "Next ( 2 / 6 )" at bounding box center [412, 79] width 28 height 7
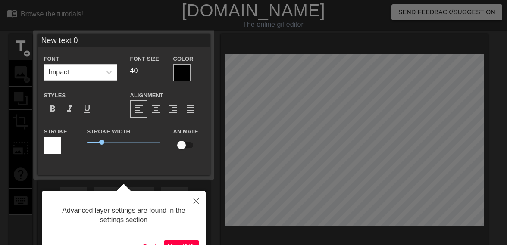
scroll to position [21, 0]
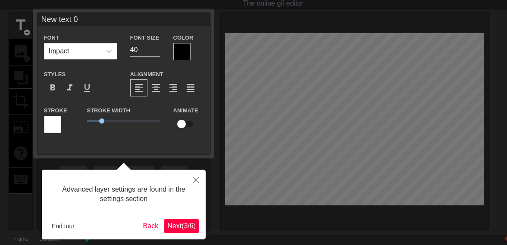
click at [191, 226] on span "Next ( 3 / 6 )" at bounding box center [181, 225] width 28 height 7
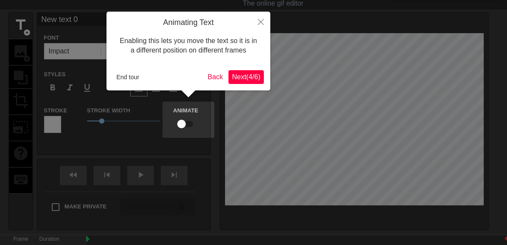
scroll to position [0, 0]
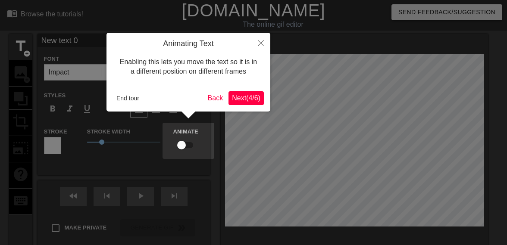
click at [258, 101] on span "Next ( 4 / 6 )" at bounding box center [246, 97] width 28 height 7
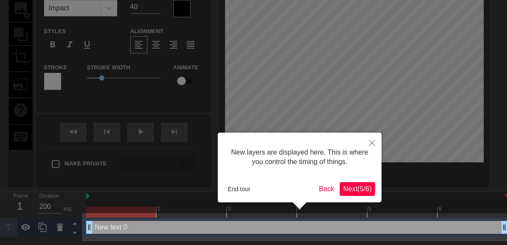
click at [366, 190] on span "Next ( 5 / 6 )" at bounding box center [357, 188] width 28 height 7
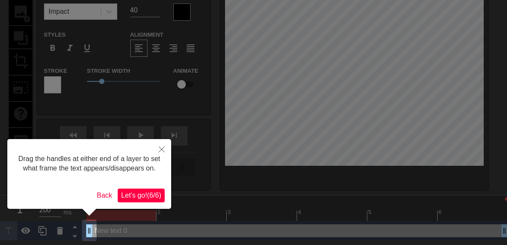
click at [137, 192] on span "Let's go! ( 6 / 6 )" at bounding box center [141, 195] width 40 height 7
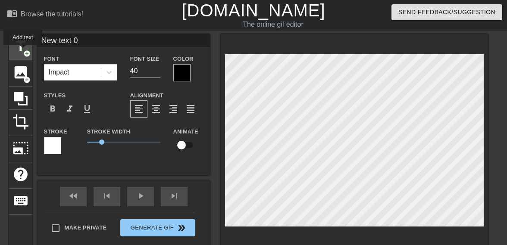
click at [23, 51] on span "add_circle" at bounding box center [26, 53] width 7 height 7
type input "New text 1"
type input "New text"
type textarea "New text"
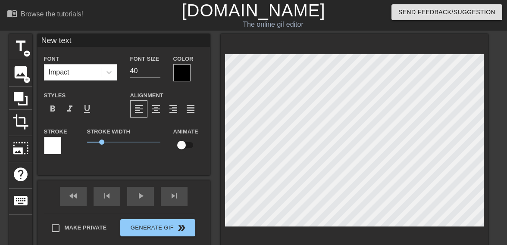
type input "New text"
type textarea "New tex"
type input "New te"
type textarea "New te"
type input "New t"
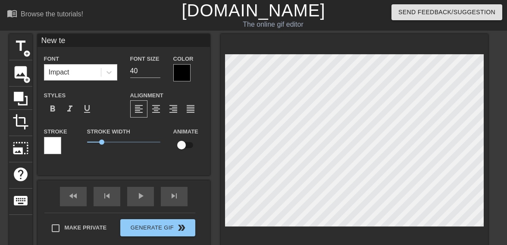
type textarea "New t"
type input "New"
type textarea "New"
type input "New"
type textarea "New"
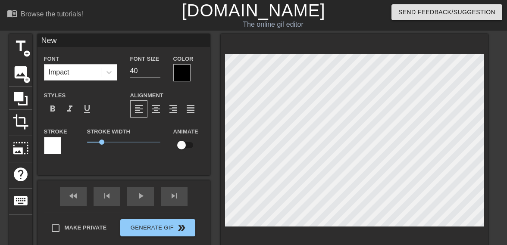
type input "Ne"
type textarea "Ne"
type input "N"
type textarea "N"
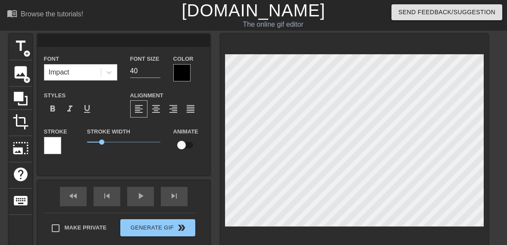
type textarea "P"
type input "Pa"
type textarea "Pa"
type input "Pan"
type textarea "Pan"
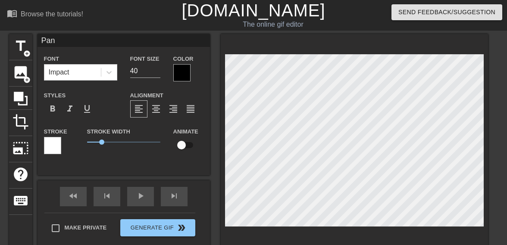
type input "Pank"
type textarea "Pank"
type input "[PERSON_NAME]"
type textarea "[PERSON_NAME]"
type input "Pankah"
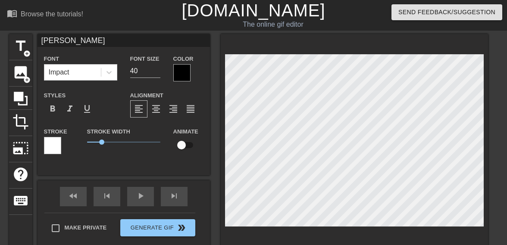
type textarea "Pankah"
type input "[PERSON_NAME]"
type textarea "[PERSON_NAME]"
type input "Pankaj"
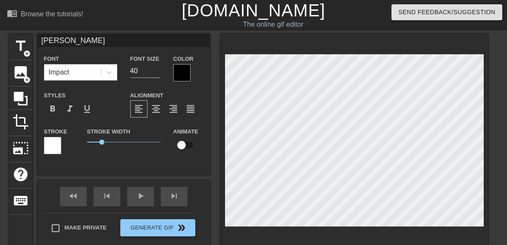
type textarea "Pankaj"
type input "Pankaj"
type textarea "Pankaj"
type input "Pankaj G"
type textarea "Pankaj G"
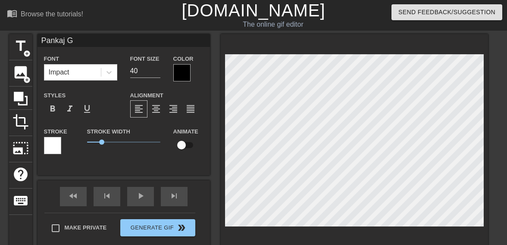
type input "Pankaj Ga"
type textarea "Pankaj Ga"
type input "[PERSON_NAME]"
type textarea "[PERSON_NAME]"
type input "[PERSON_NAME]"
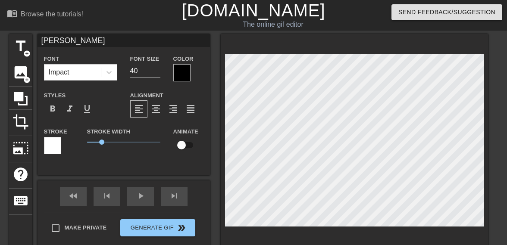
type textarea "[PERSON_NAME]"
type input "[PERSON_NAME]"
type textarea "[PERSON_NAME]"
type input "[PERSON_NAME]"
type textarea "[PERSON_NAME]"
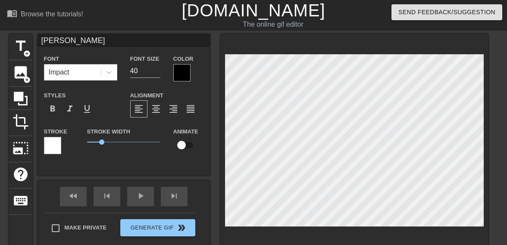
scroll to position [1, 3]
type input "[PERSON_NAME]"
type textarea "[PERSON_NAME]"
type input "[PERSON_NAME]"
type textarea "[PERSON_NAME]"
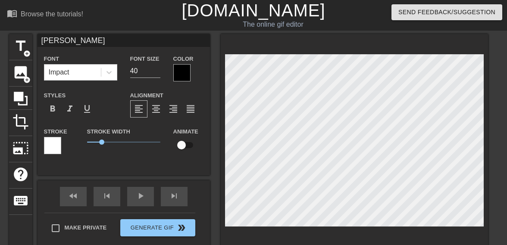
type input "[PERSON_NAME]"
type textarea "[PERSON_NAME] R"
type input "[PERSON_NAME]"
type textarea "[PERSON_NAME] RK"
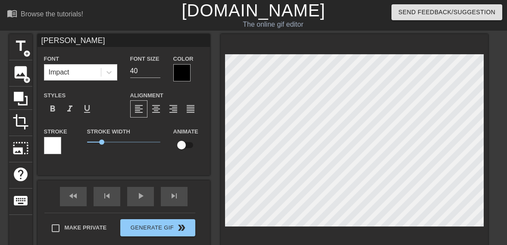
type input "[PERSON_NAME]"
type textarea "[PERSON_NAME] RKG"
type input "[PERSON_NAME]"
type textarea "[PERSON_NAME] RKG"
type input "[PERSON_NAME] &"
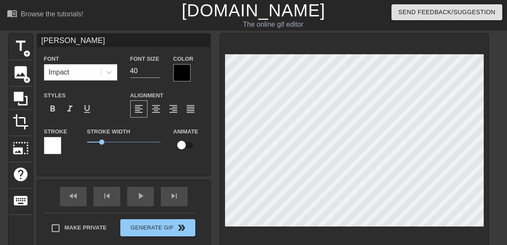
type textarea "[PERSON_NAME] RKG &"
type input "[PERSON_NAME] &"
type textarea "[PERSON_NAME] RKG &"
type input "[PERSON_NAME] & R"
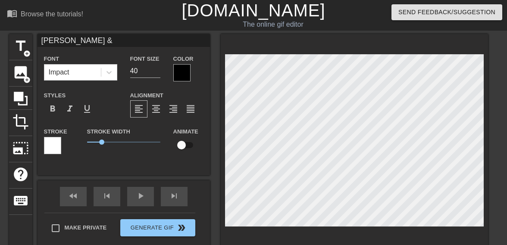
type textarea "[PERSON_NAME] RKG & R"
type input "[PERSON_NAME] & RC"
type textarea "[PERSON_NAME] RKG & RC"
type input "[PERSON_NAME] & RCP"
type textarea "[PERSON_NAME] RKG & RCP"
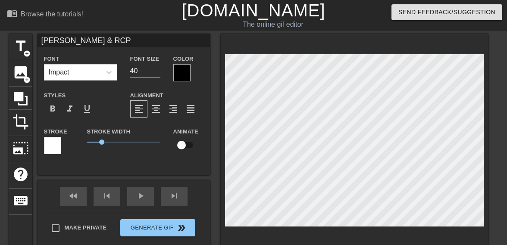
click at [147, 71] on input "40" at bounding box center [145, 71] width 30 height 14
type input "[PERSON_NAME] & RCP"
type input "4"
type input "[PERSON_NAME] & RCP"
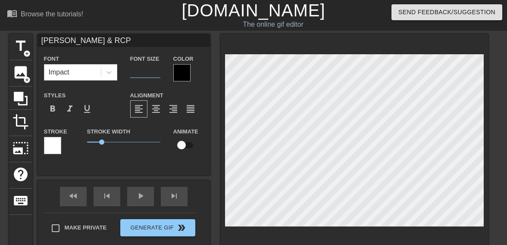
type input "1"
type input "[PERSON_NAME] & RCP"
type input "15"
click at [56, 147] on div at bounding box center [52, 145] width 17 height 17
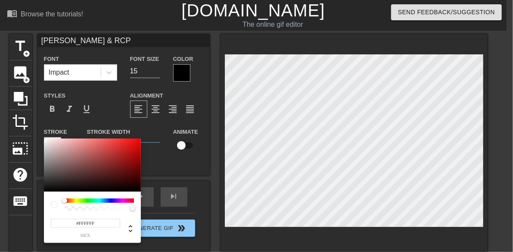
type input "[PERSON_NAME] & RCP"
type input "#0B0000"
click at [139, 189] on div at bounding box center [92, 164] width 97 height 53
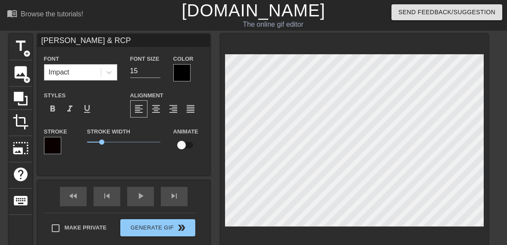
click at [96, 75] on div "Impact" at bounding box center [72, 73] width 56 height 16
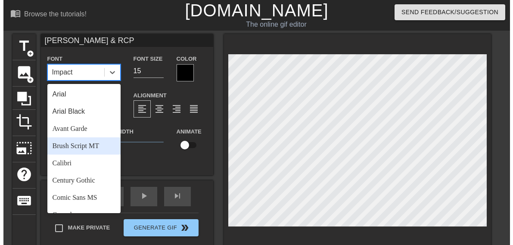
scroll to position [308, 0]
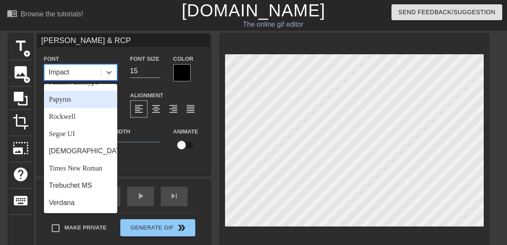
click at [69, 102] on div "Papyrus" at bounding box center [80, 99] width 73 height 17
type input "[PERSON_NAME] & RCP"
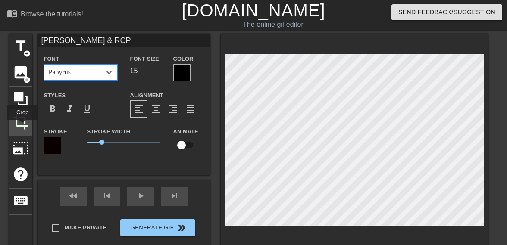
click at [22, 126] on span "crop" at bounding box center [20, 122] width 16 height 16
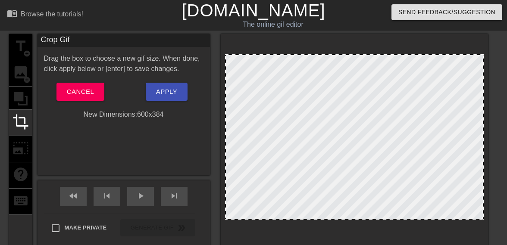
drag, startPoint x: 319, startPoint y: 222, endPoint x: 320, endPoint y: 217, distance: 5.7
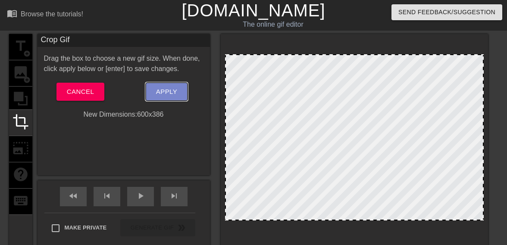
click at [182, 96] on button "Apply" at bounding box center [167, 92] width 42 height 18
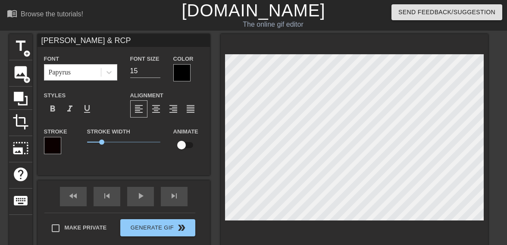
click at [250, 231] on div at bounding box center [354, 142] width 267 height 217
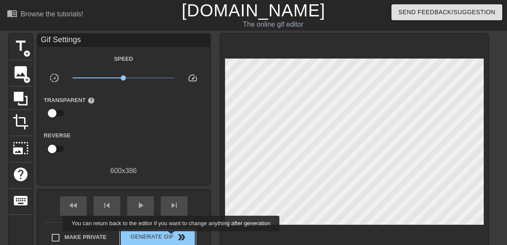
drag, startPoint x: 169, startPoint y: 238, endPoint x: 188, endPoint y: 234, distance: 19.3
click at [170, 238] on span "Generate Gif double_arrow" at bounding box center [158, 237] width 68 height 10
